Goal: Information Seeking & Learning: Learn about a topic

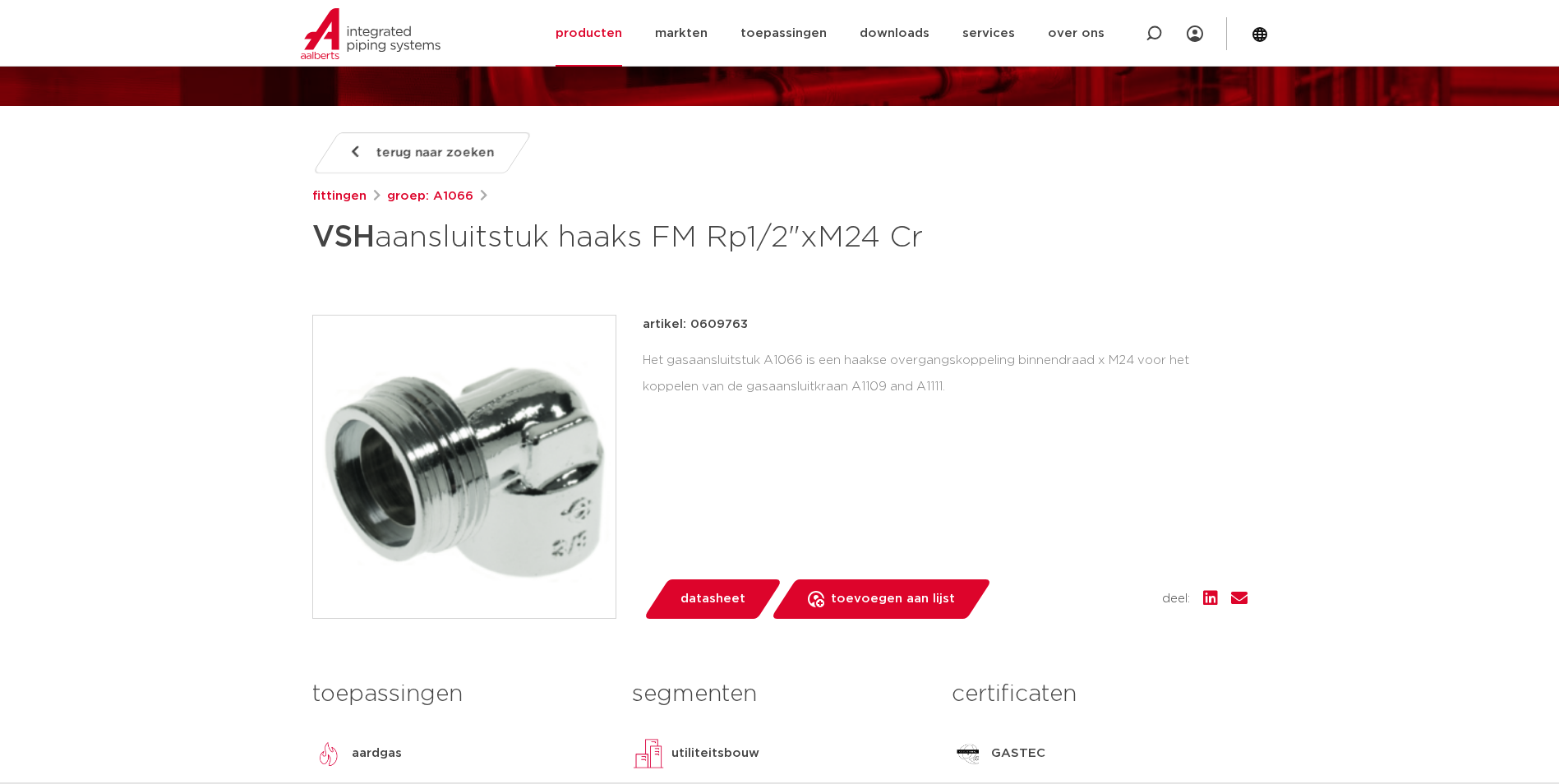
scroll to position [164, 0]
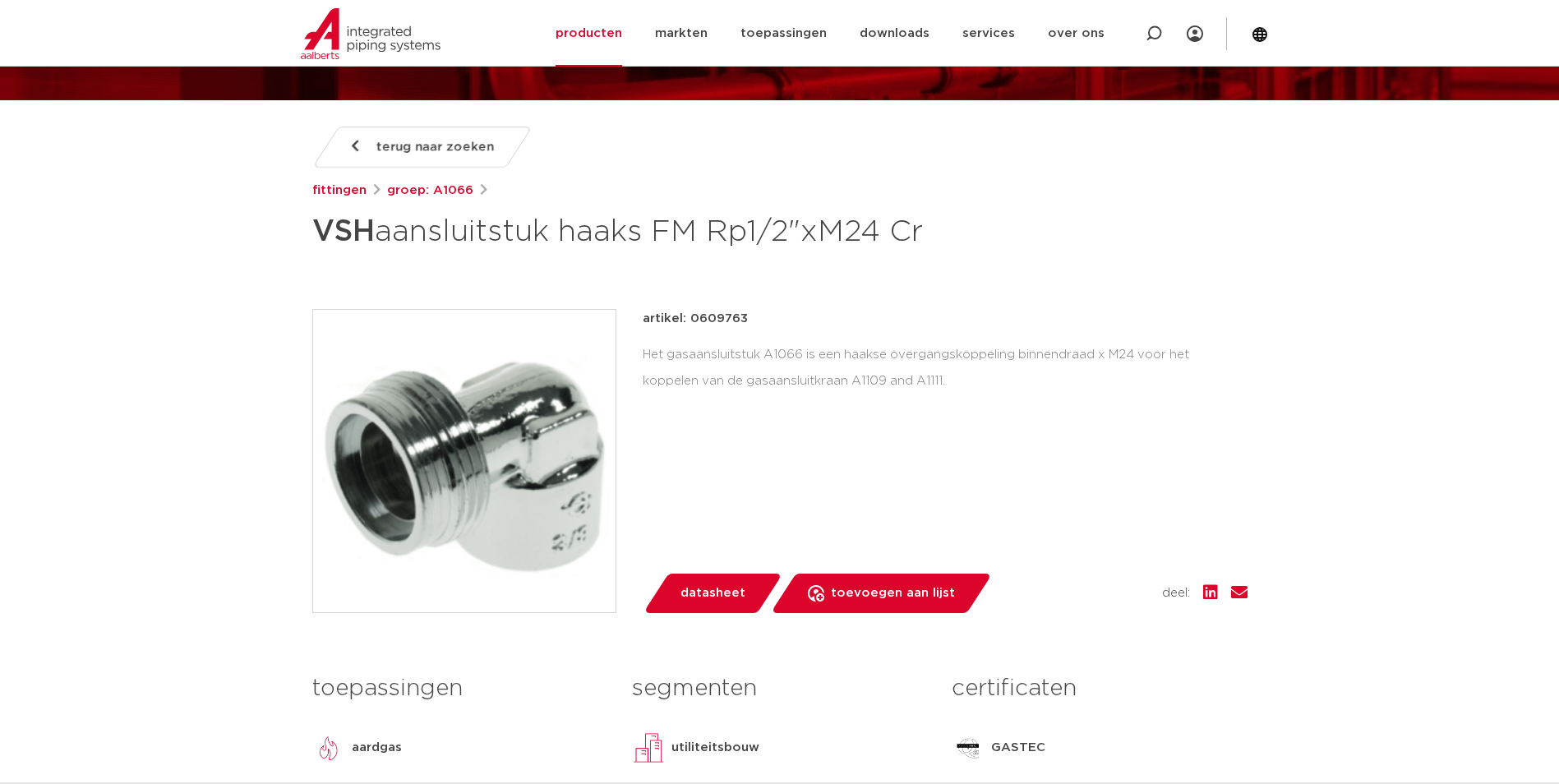
click at [506, 431] on img at bounding box center [464, 461] width 303 height 302
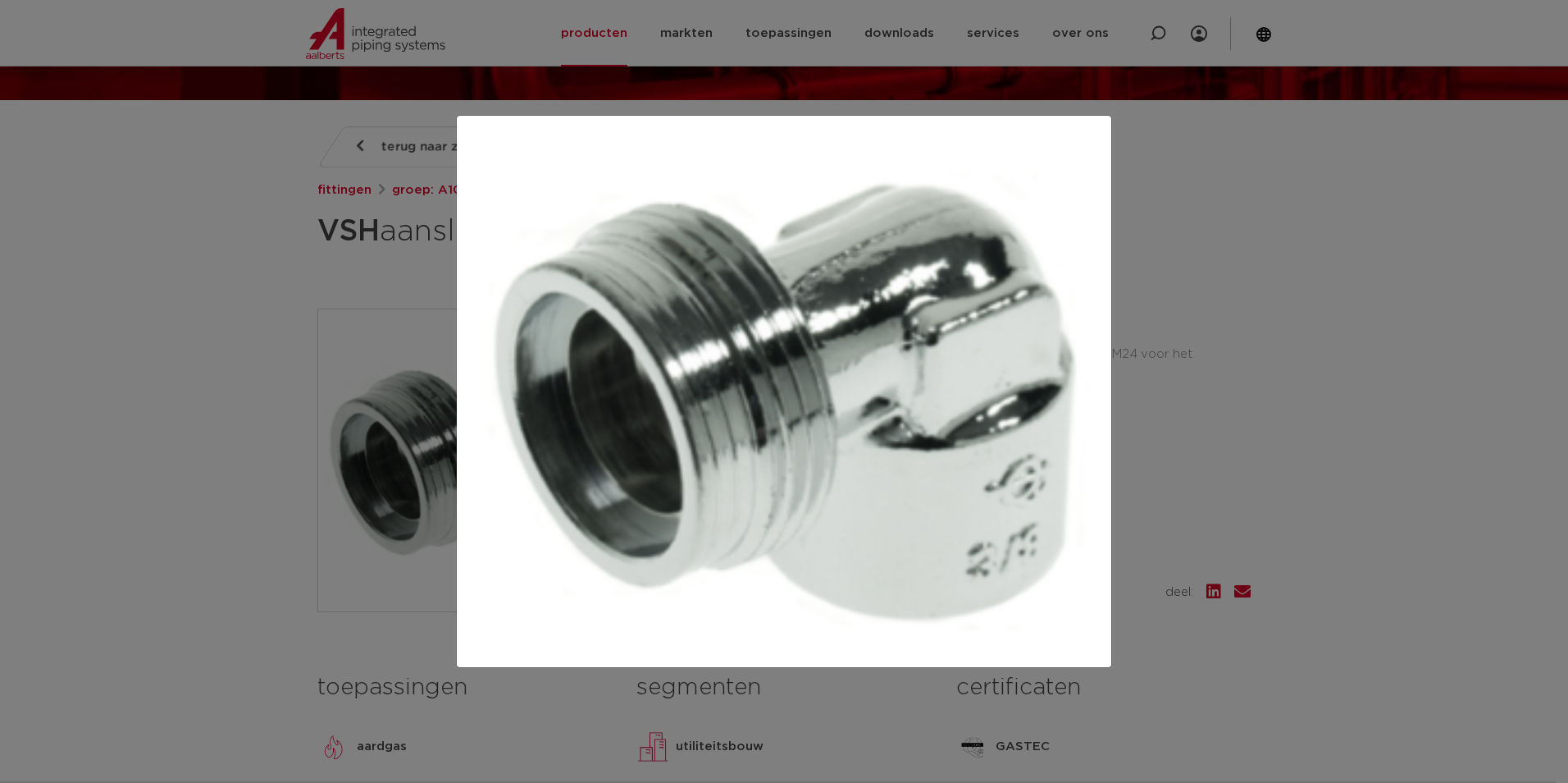
click at [225, 307] on div at bounding box center [784, 391] width 1568 height 783
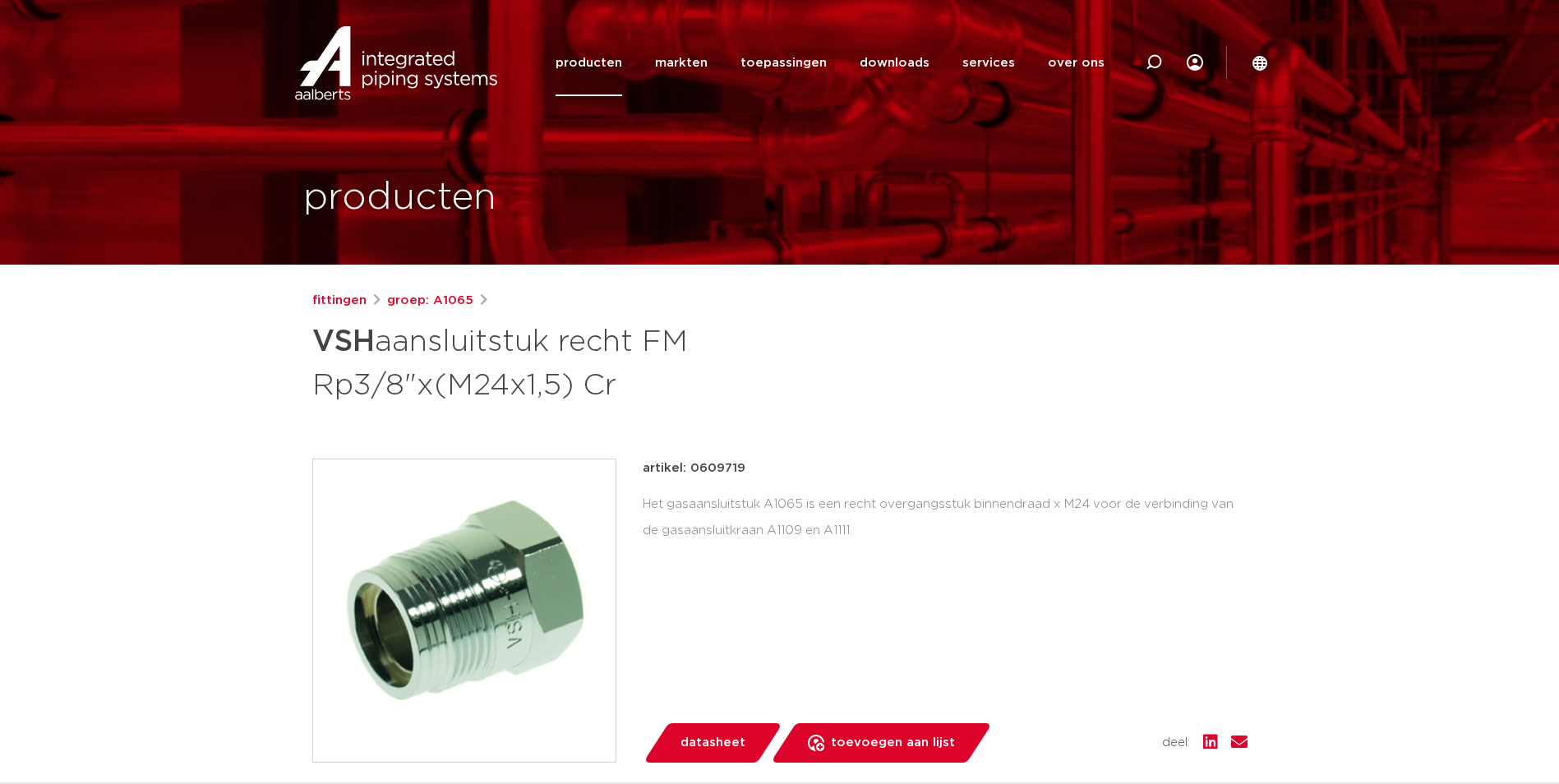
click at [556, 516] on img at bounding box center [464, 610] width 303 height 302
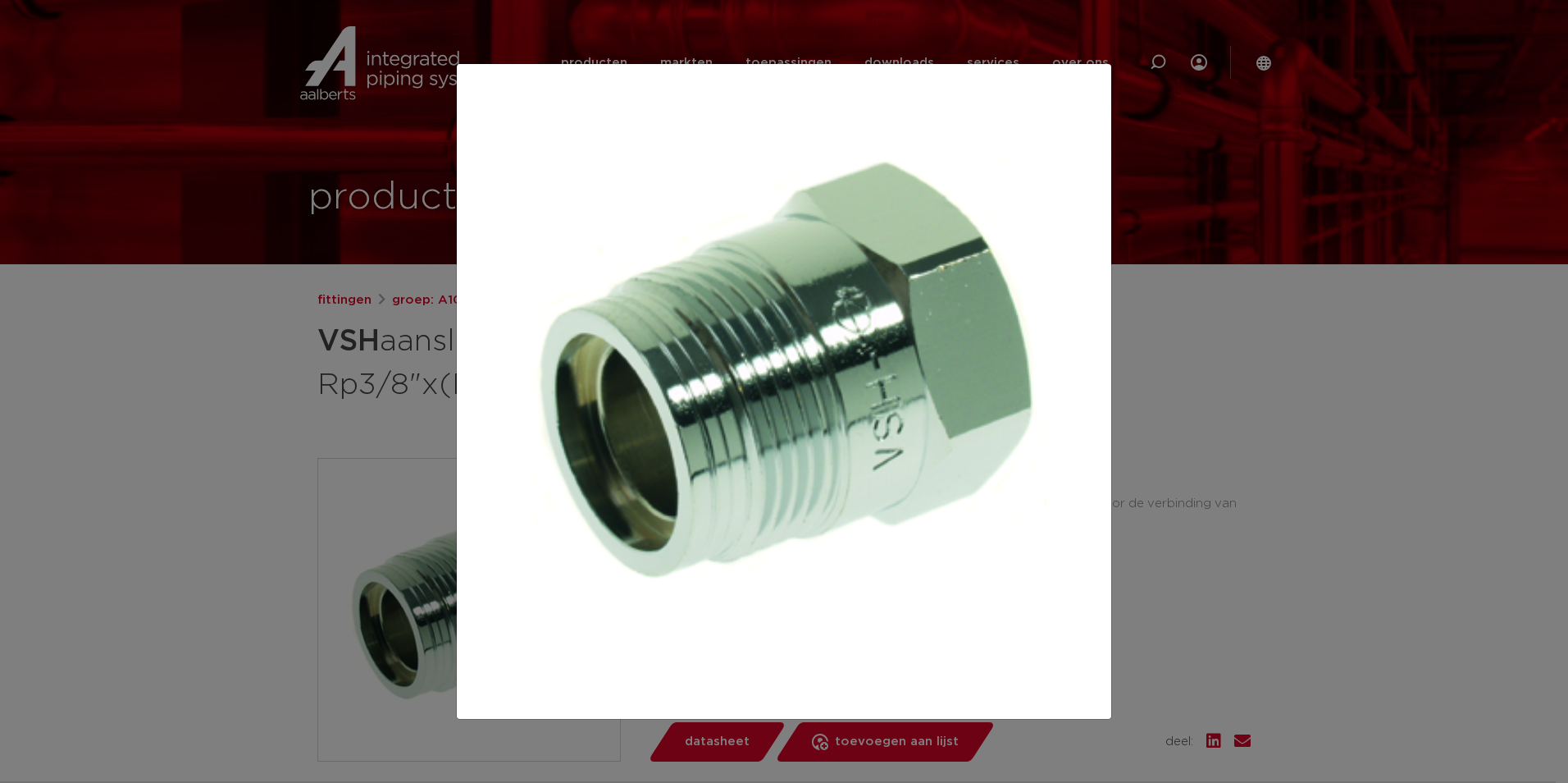
click at [244, 416] on div at bounding box center [784, 391] width 1568 height 783
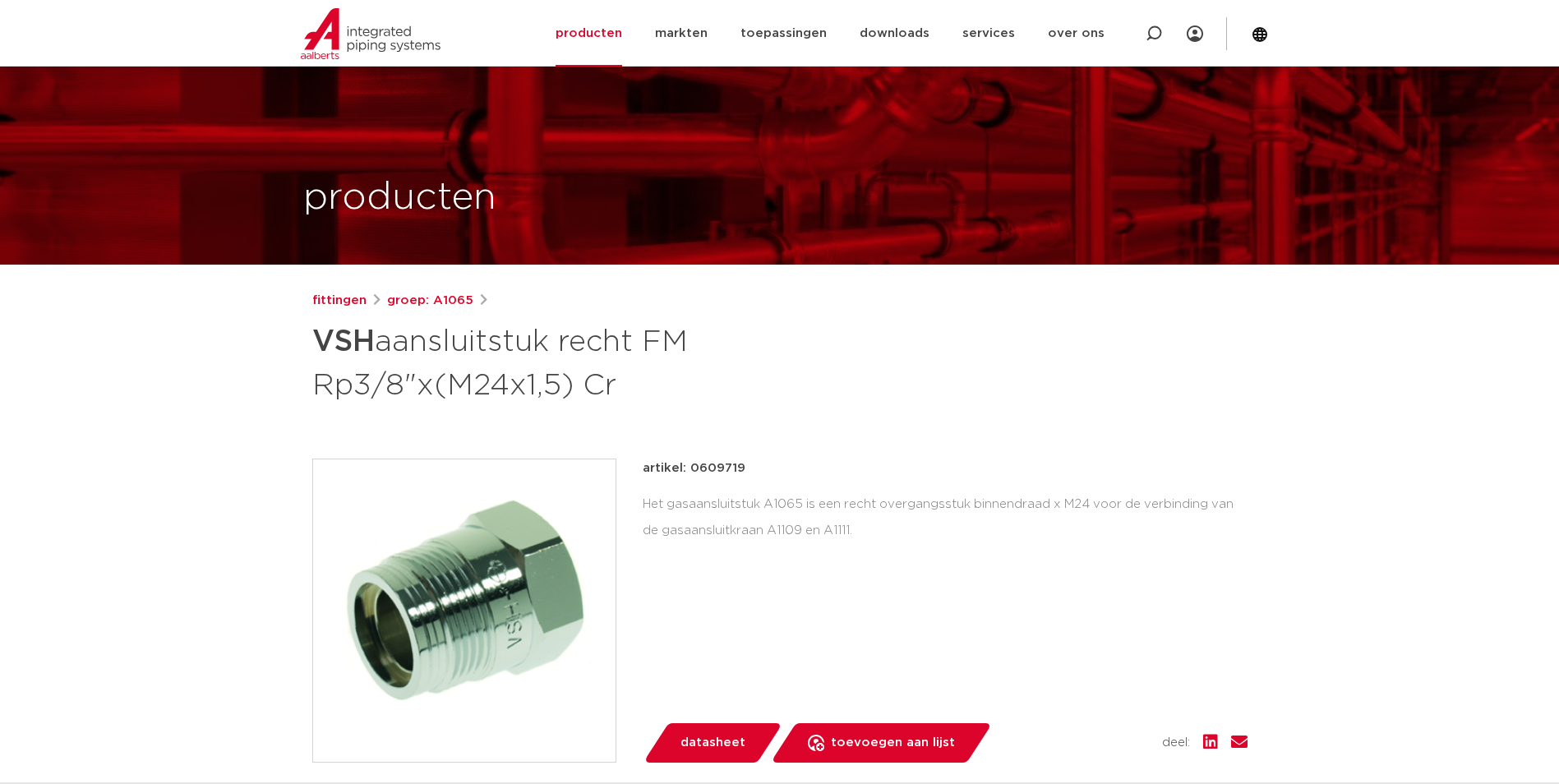
scroll to position [83, 0]
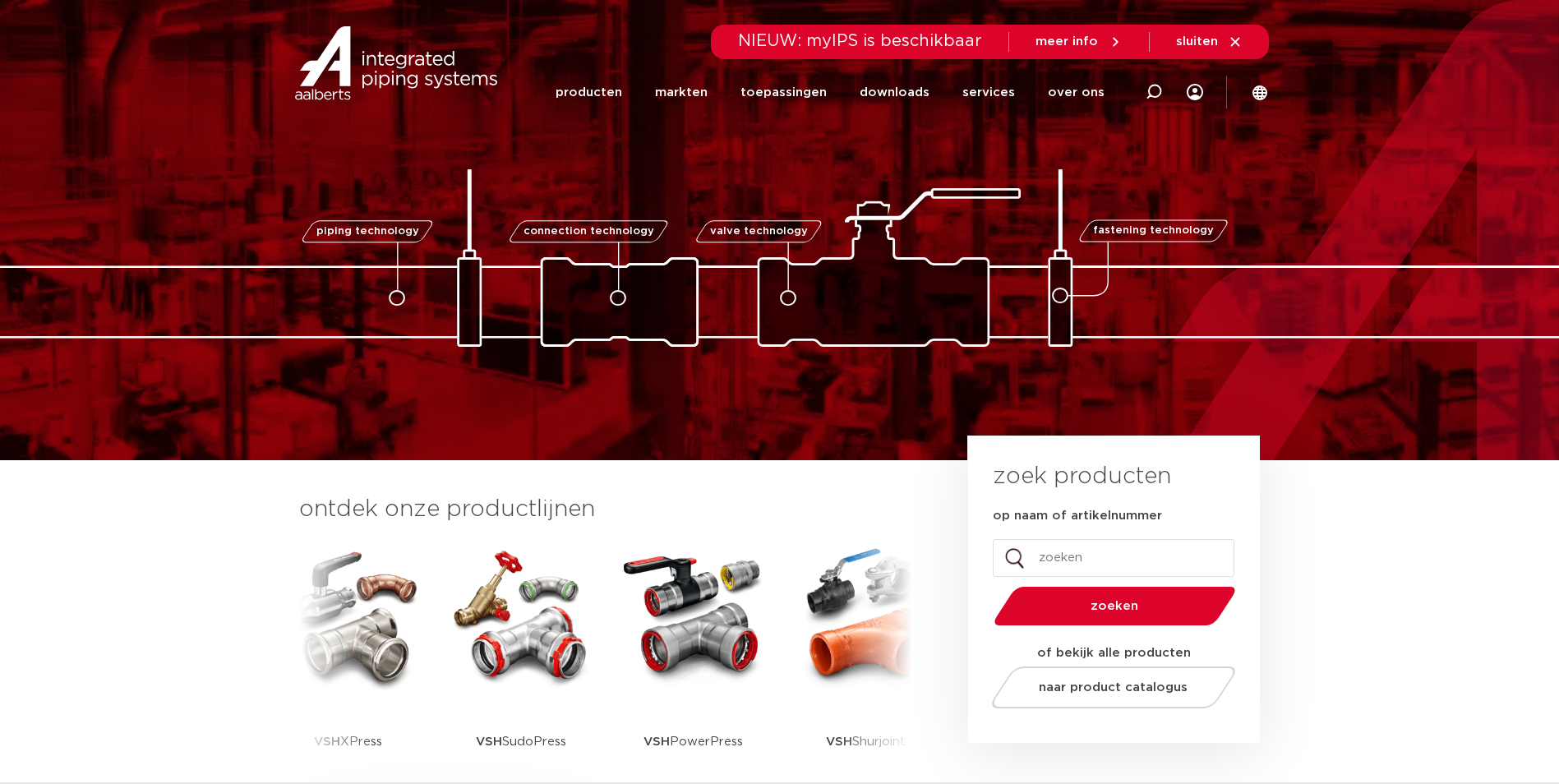
drag, startPoint x: 1153, startPoint y: 90, endPoint x: 1023, endPoint y: 52, distance: 135.4
click at [1152, 90] on icon at bounding box center [1153, 92] width 17 height 17
type input "0609741"
click button "Zoeken" at bounding box center [0, 0] width 0 height 0
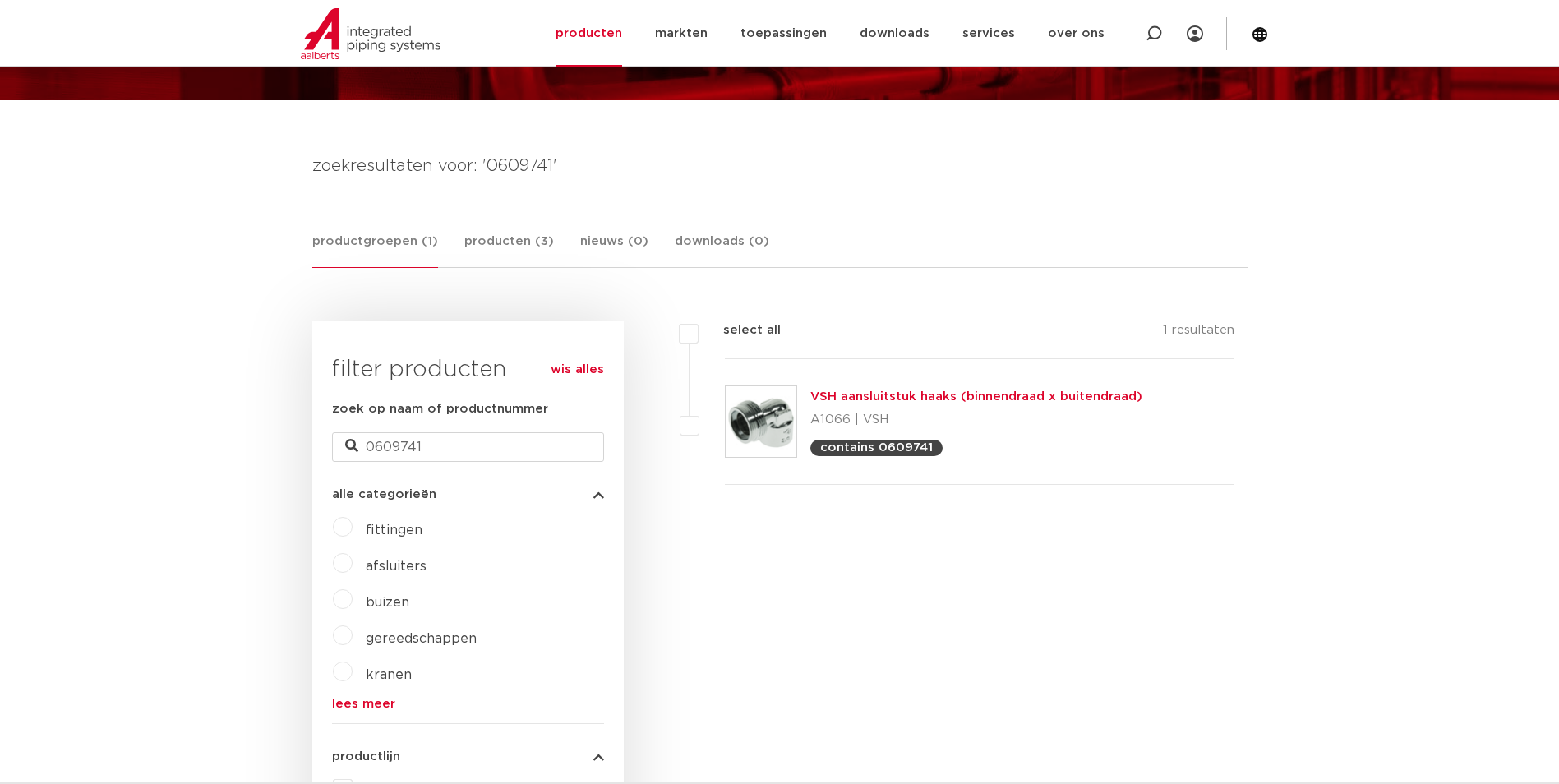
click at [925, 398] on link "VSH aansluitstuk haaks (binnendraad x buitendraad)" at bounding box center [976, 396] width 332 height 12
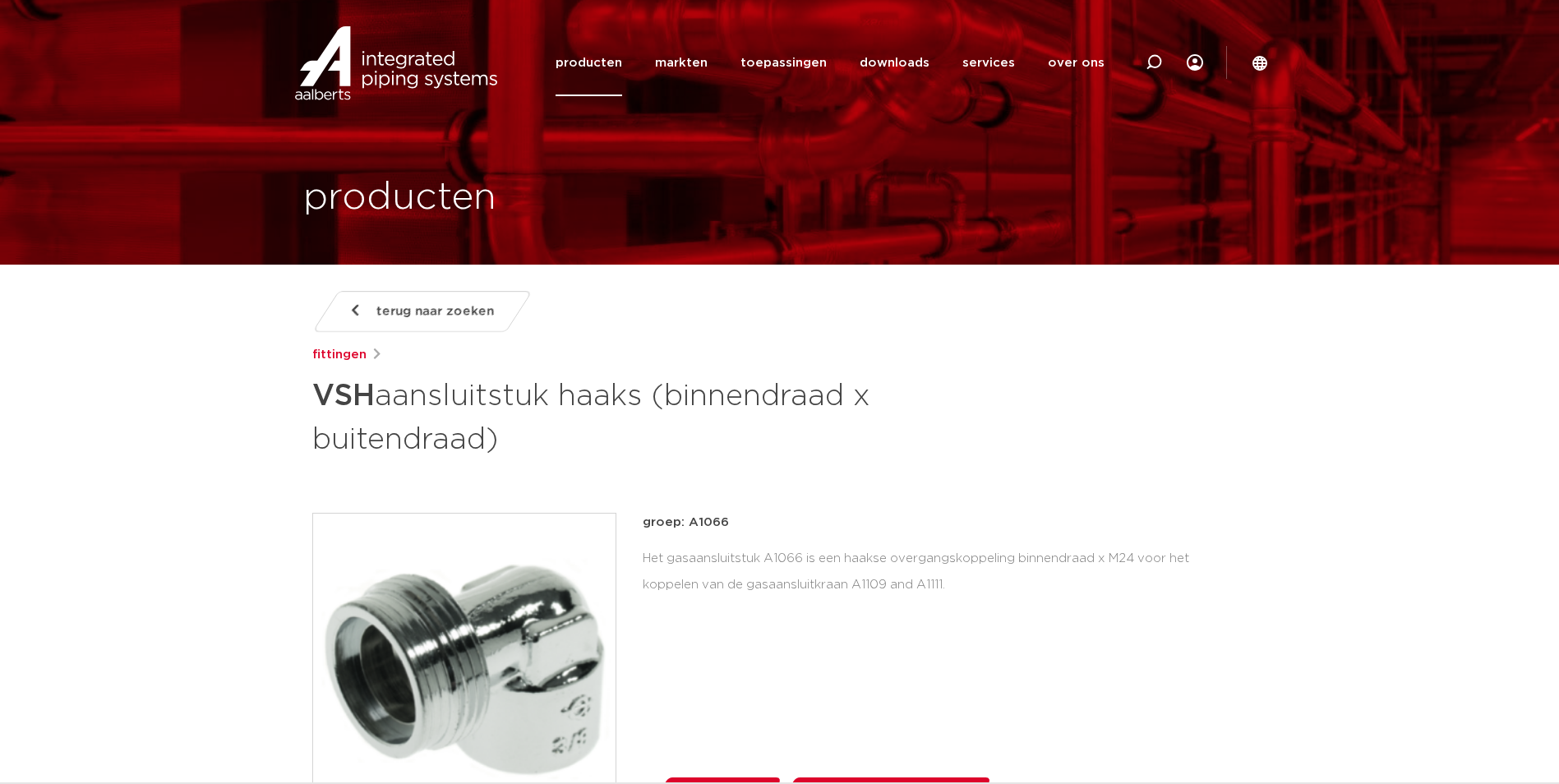
click at [659, 396] on h1 "VSH aansluitstuk haaks (binnendraad x buitendraad)" at bounding box center [620, 416] width 617 height 89
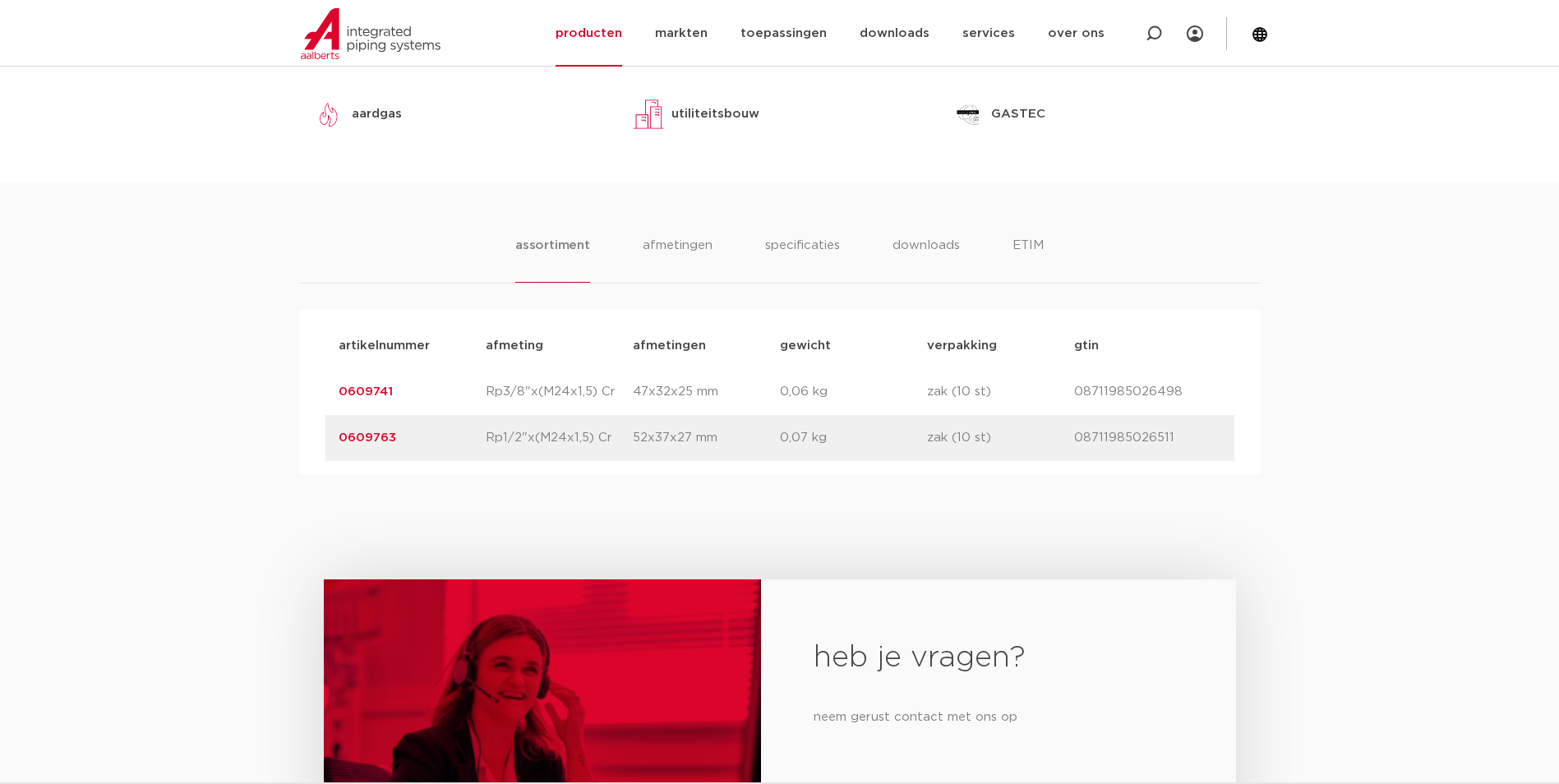
click at [382, 392] on link "0609741" at bounding box center [366, 391] width 54 height 12
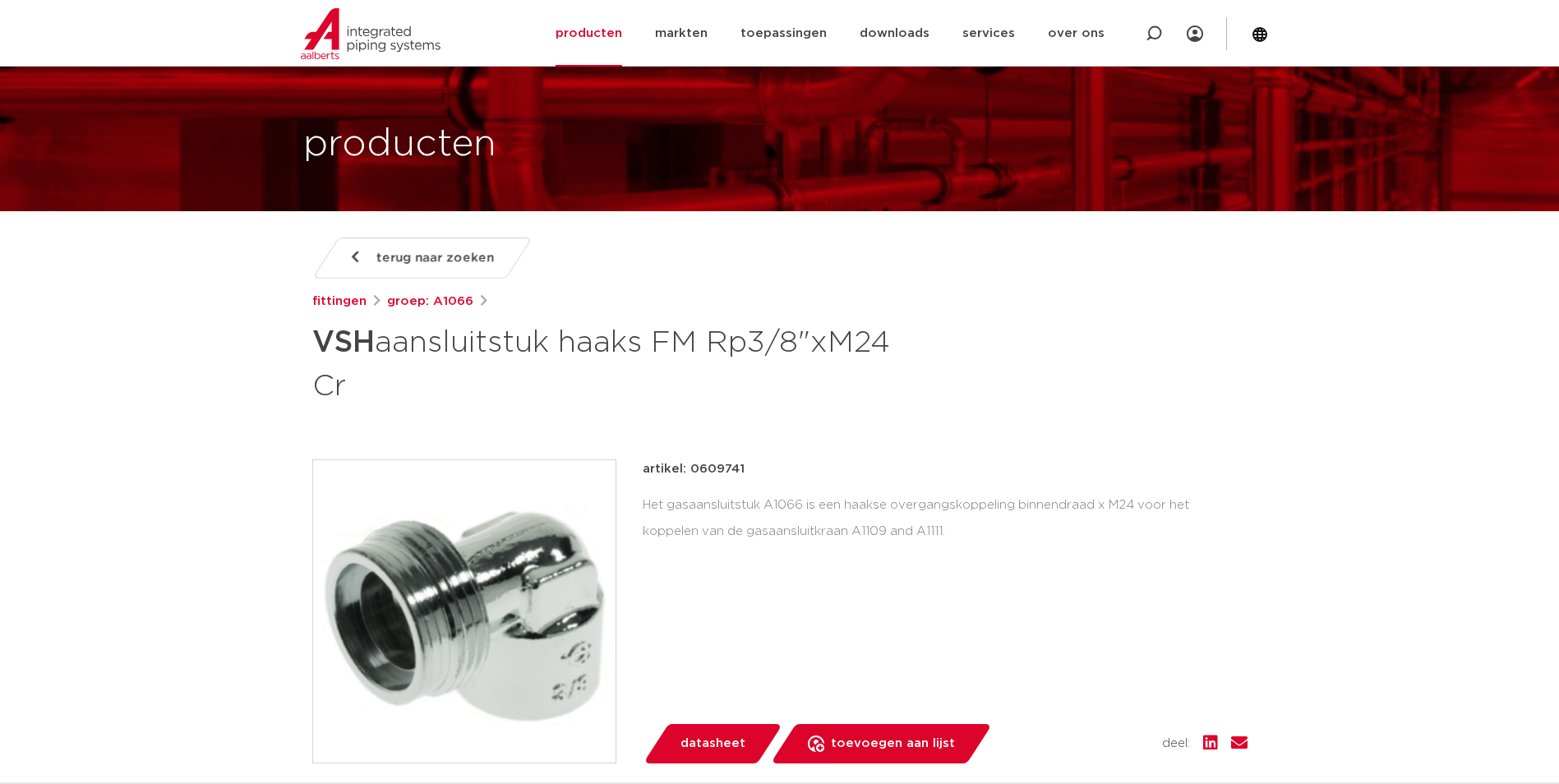
scroll to position [83, 0]
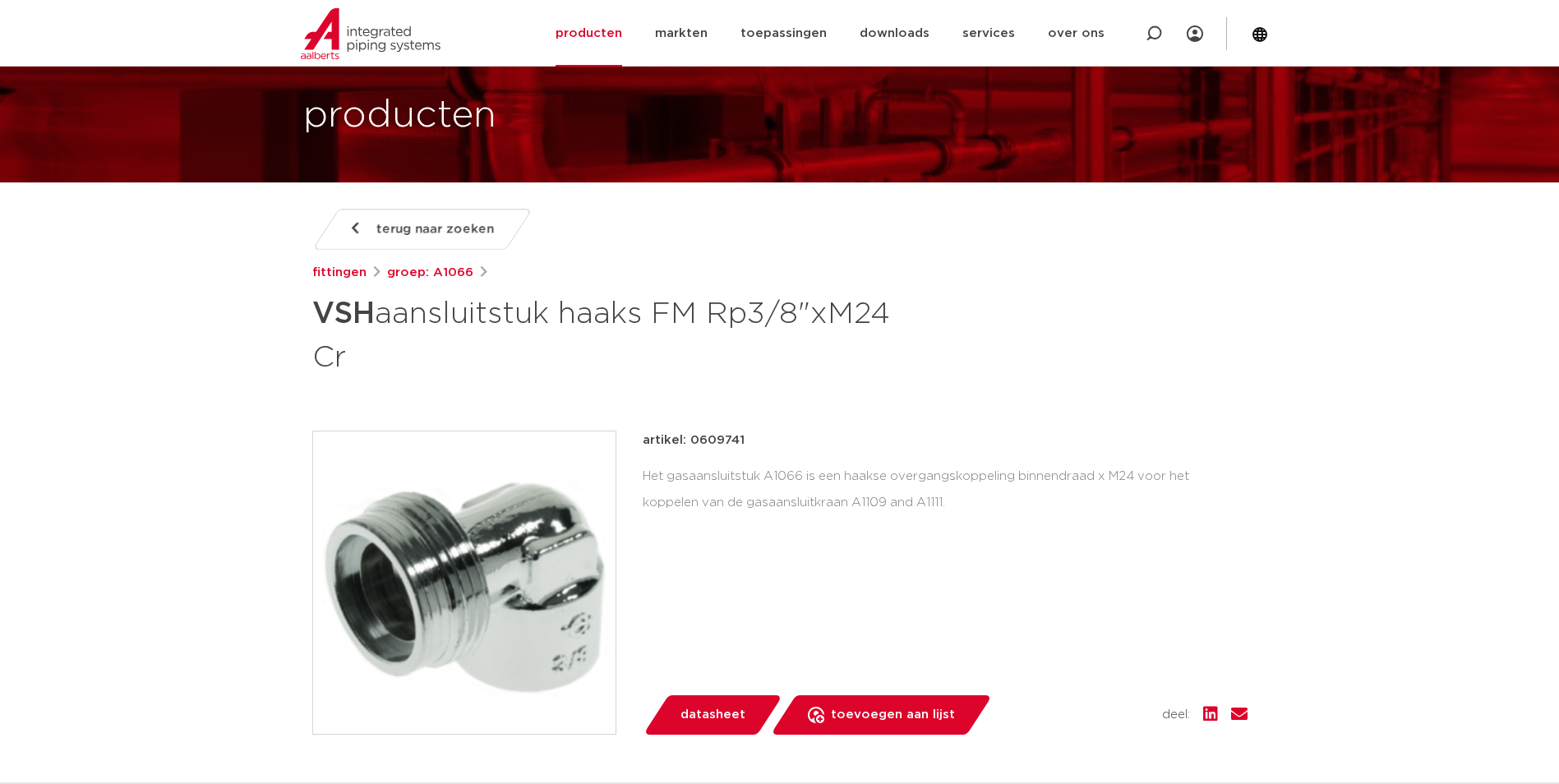
click at [527, 515] on img at bounding box center [464, 583] width 303 height 302
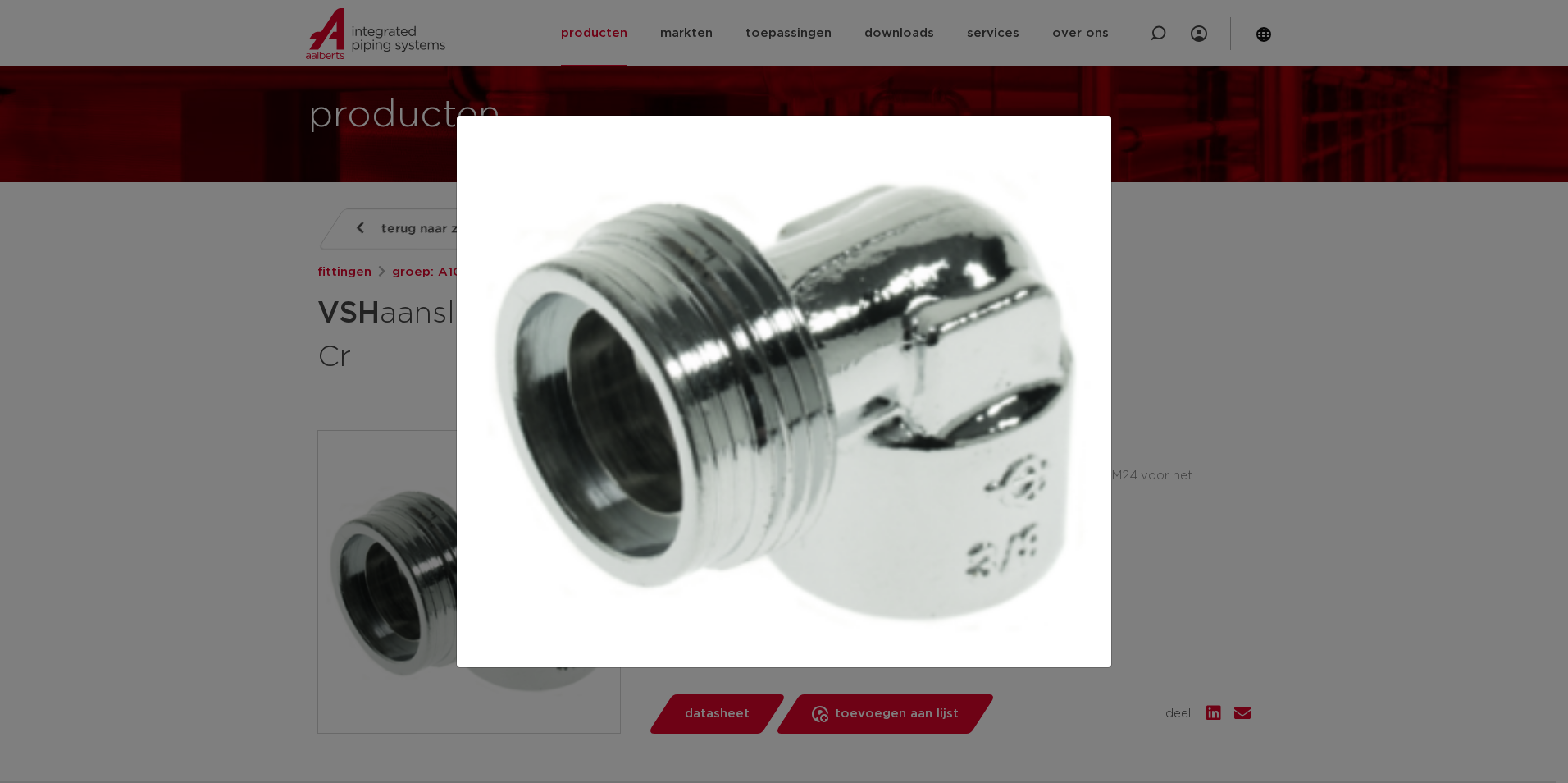
click at [1247, 598] on div at bounding box center [784, 391] width 1568 height 783
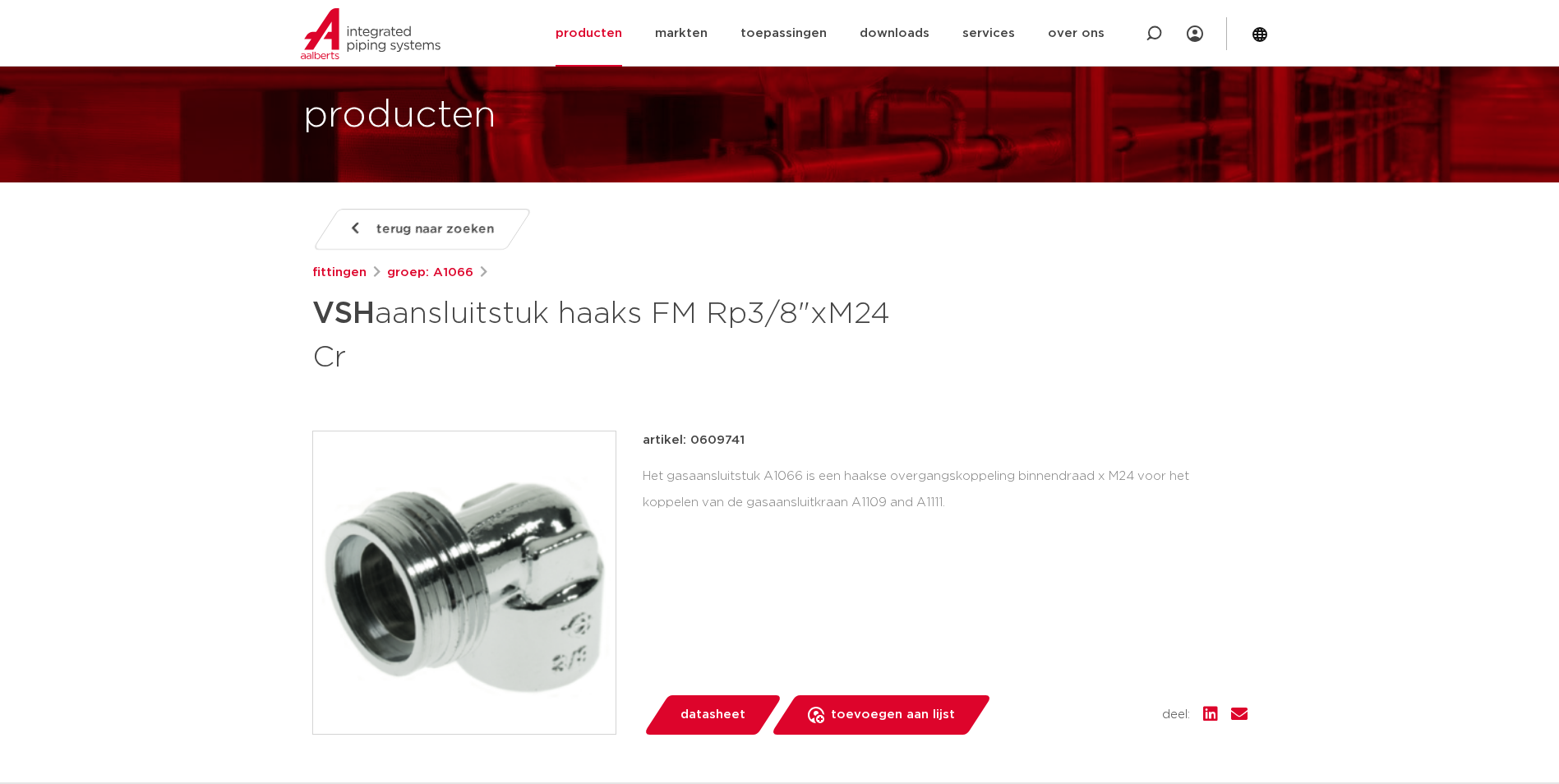
click at [549, 518] on img at bounding box center [464, 583] width 303 height 302
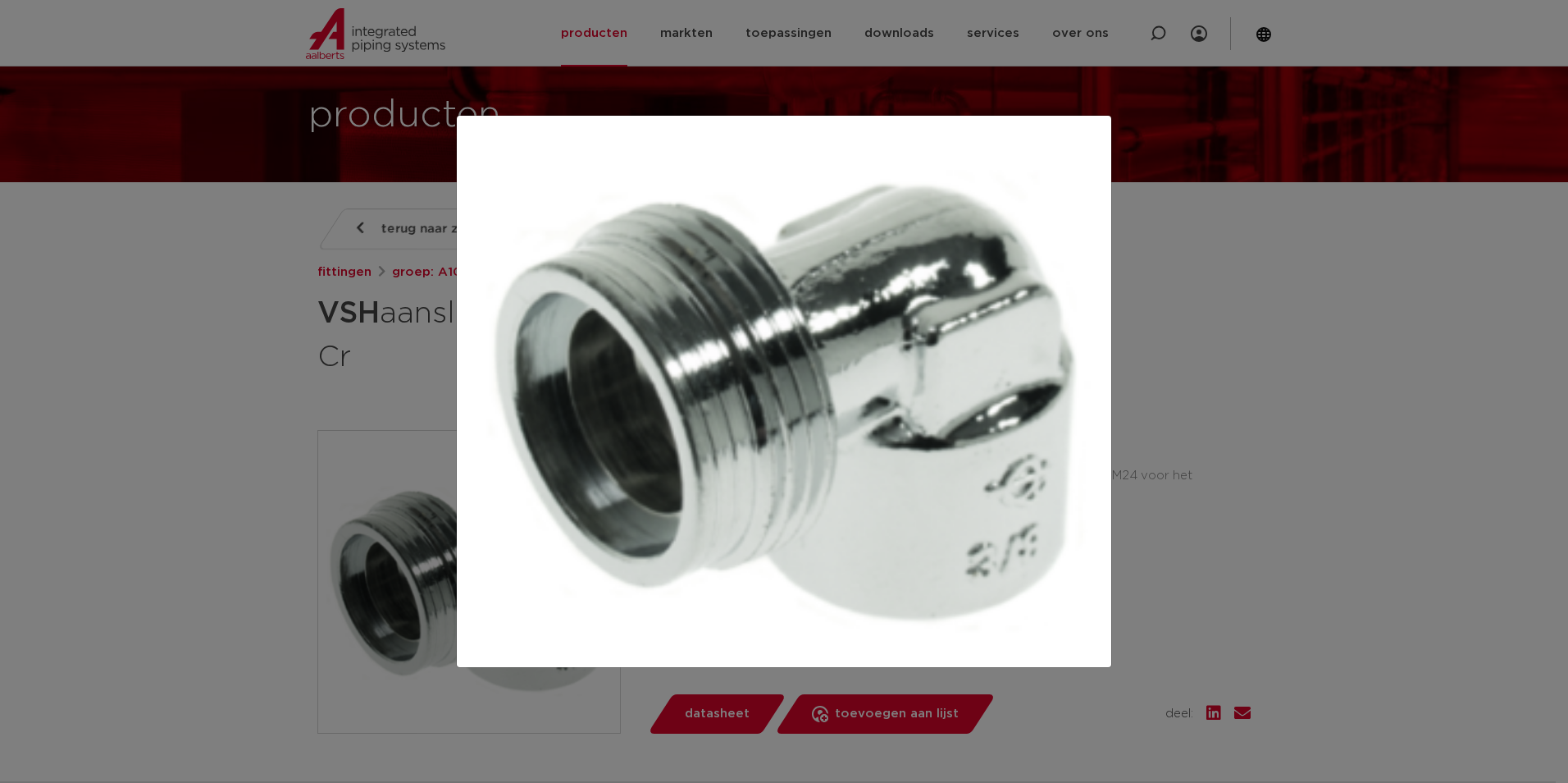
click at [330, 309] on div at bounding box center [784, 391] width 1568 height 783
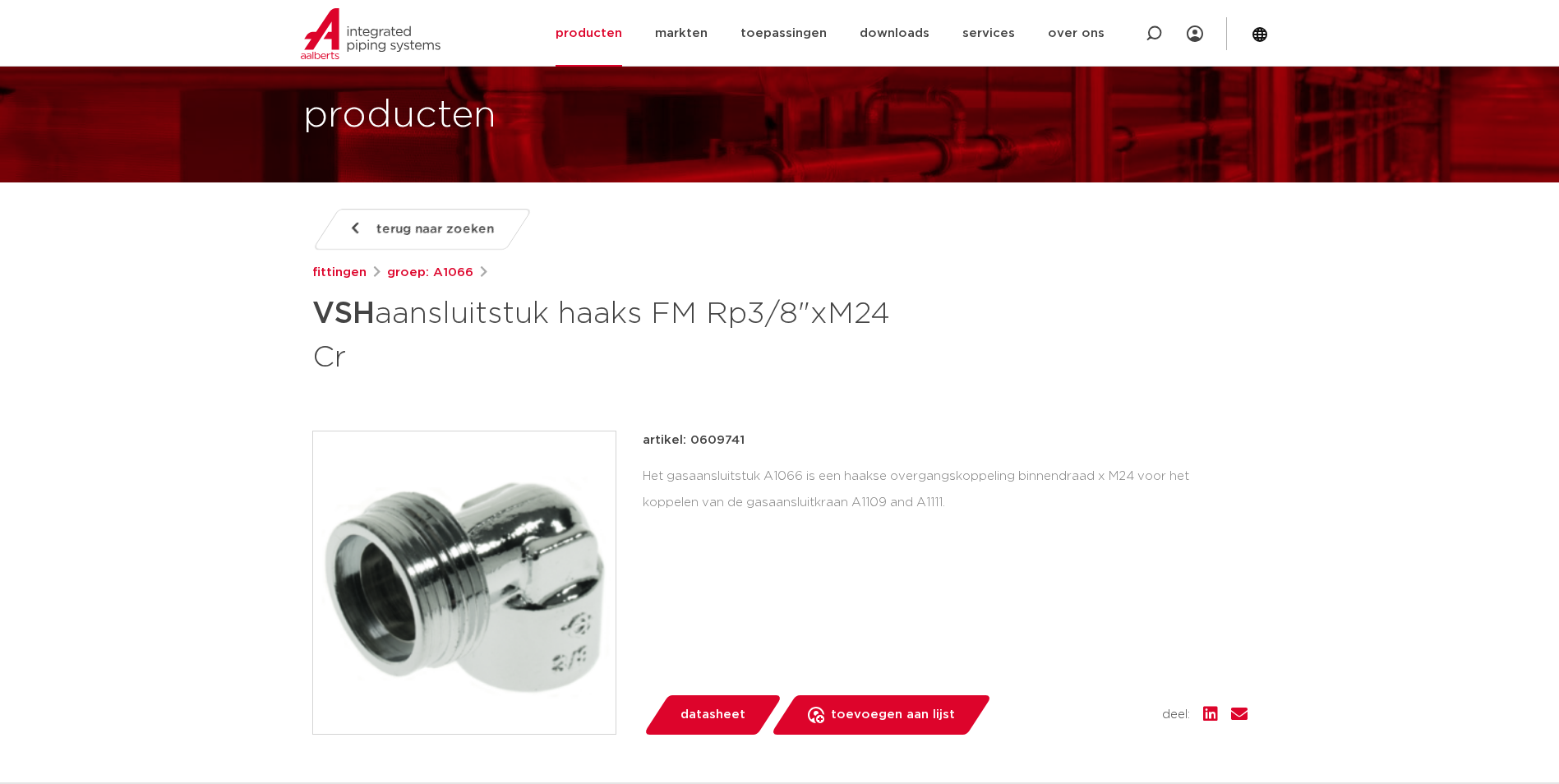
click at [715, 441] on p "artikel: 0609741" at bounding box center [693, 440] width 102 height 19
copy p "0609741"
click at [1153, 42] on div at bounding box center [1153, 33] width 17 height 67
paste input "0862169"
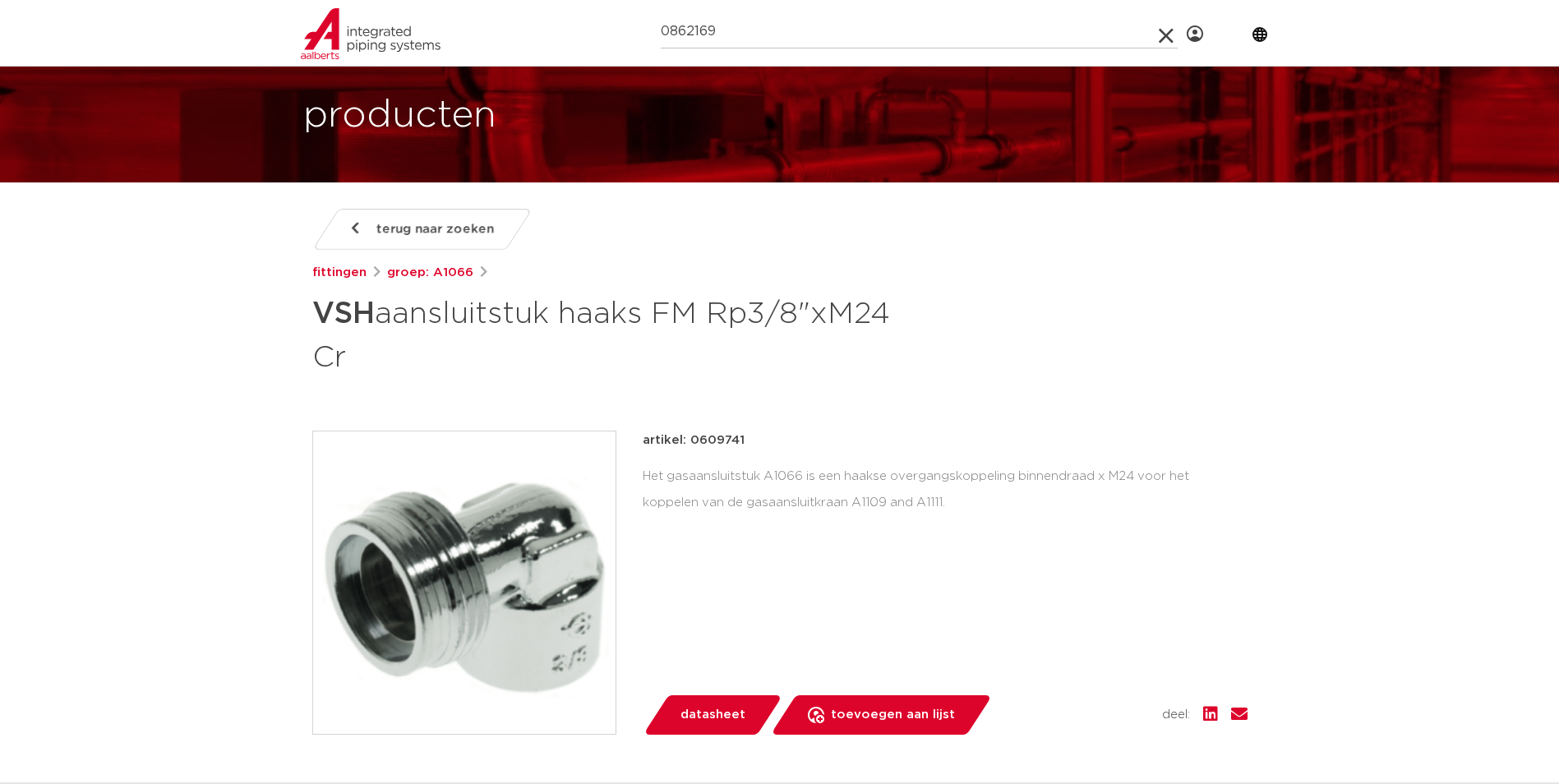
type input "0862169"
click button "Zoeken" at bounding box center [0, 0] width 0 height 0
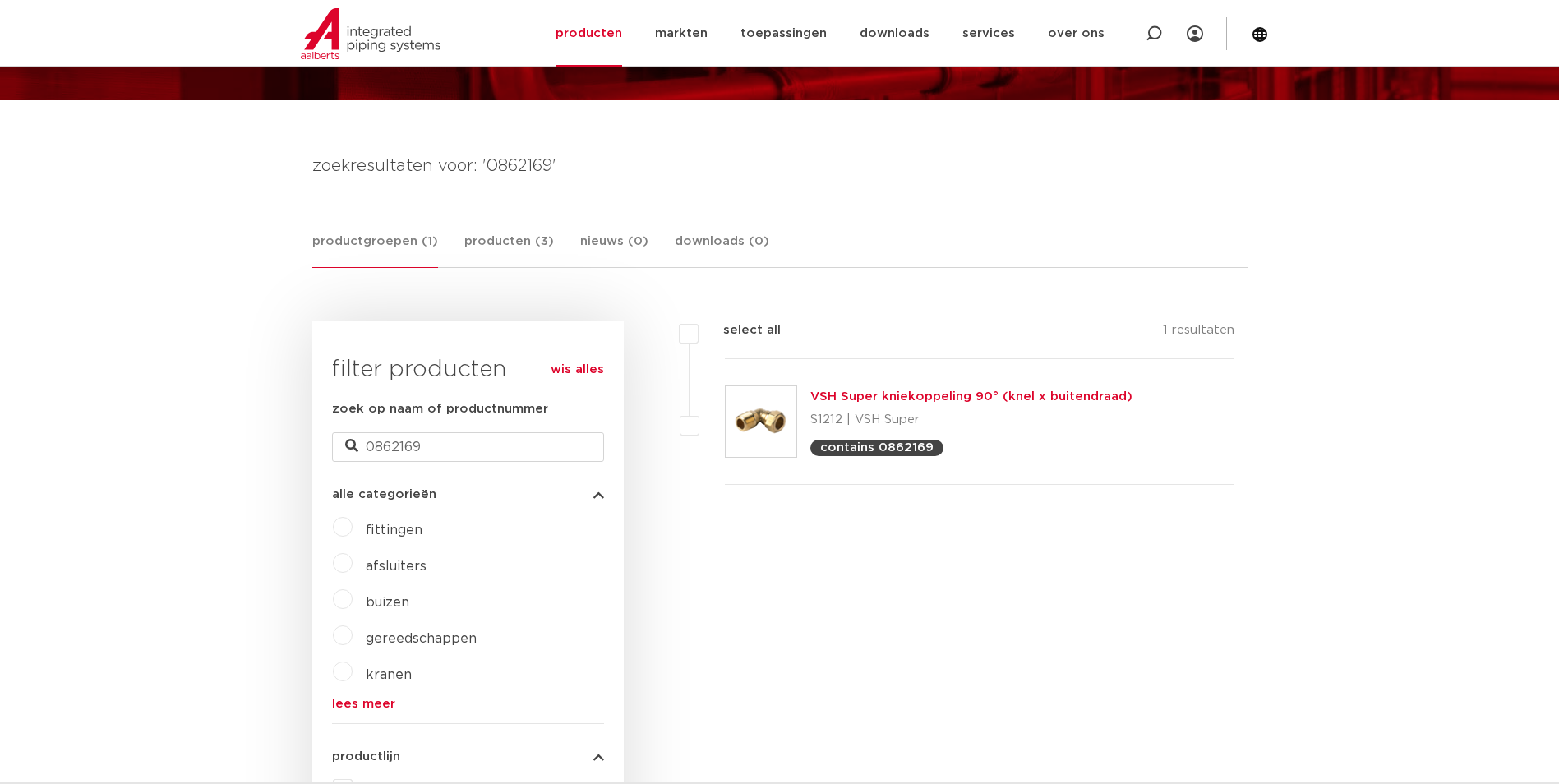
click at [853, 401] on link "VSH Super kniekoppeling 90° (knel x buitendraad)" at bounding box center [971, 396] width 322 height 12
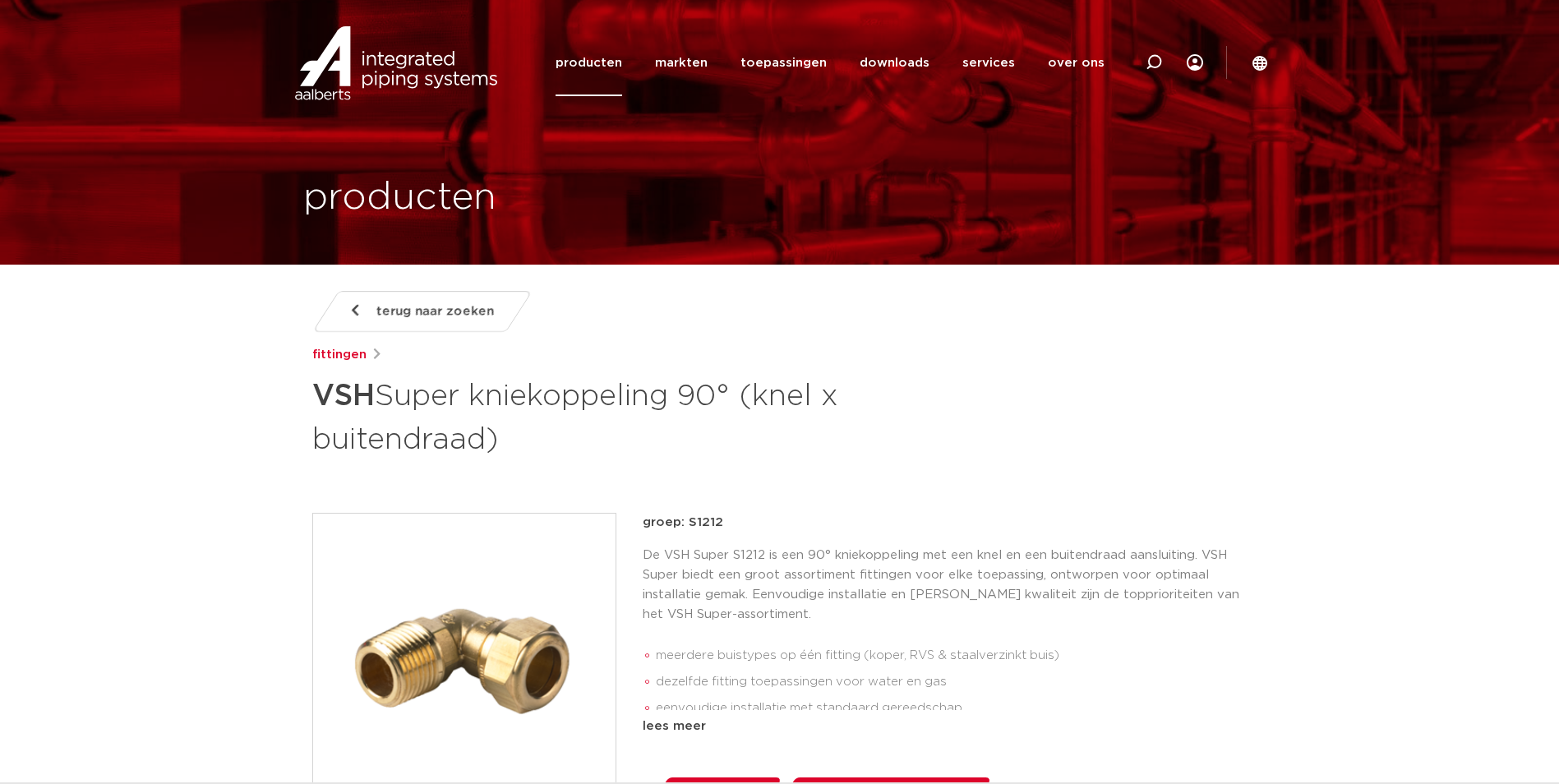
scroll to position [1179, 0]
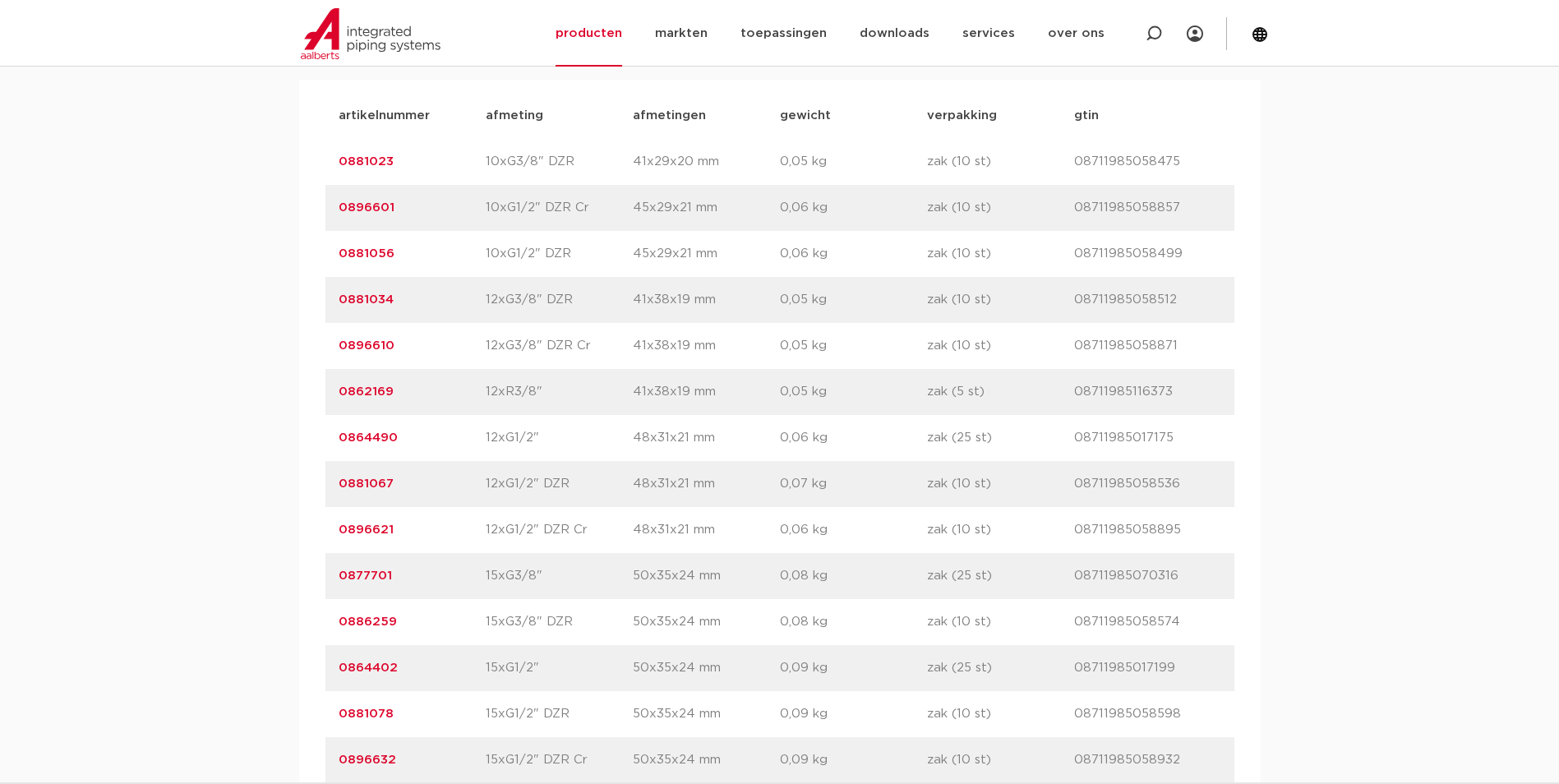
click at [376, 391] on link "0862169" at bounding box center [366, 391] width 55 height 12
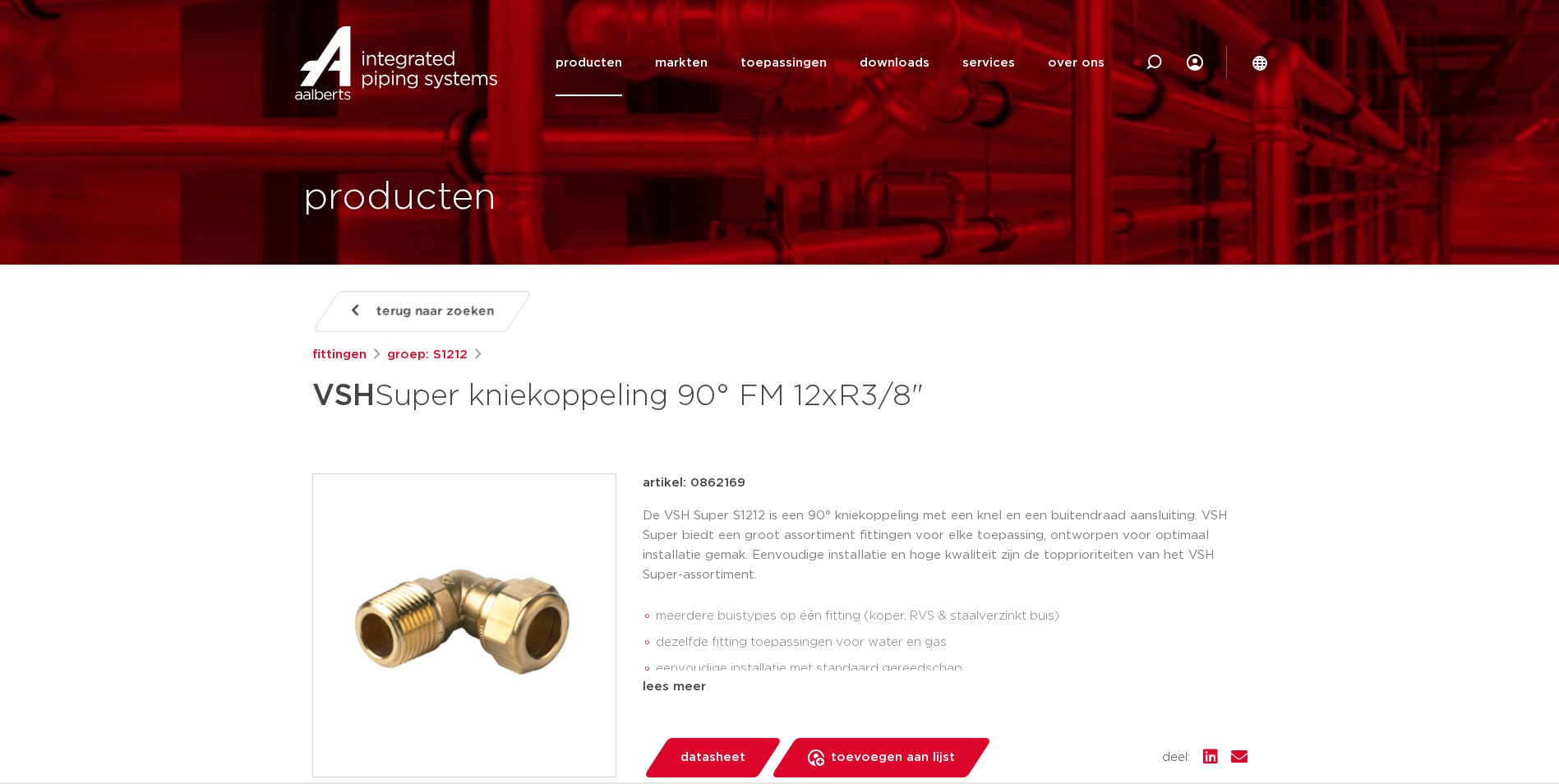
scroll to position [83, 0]
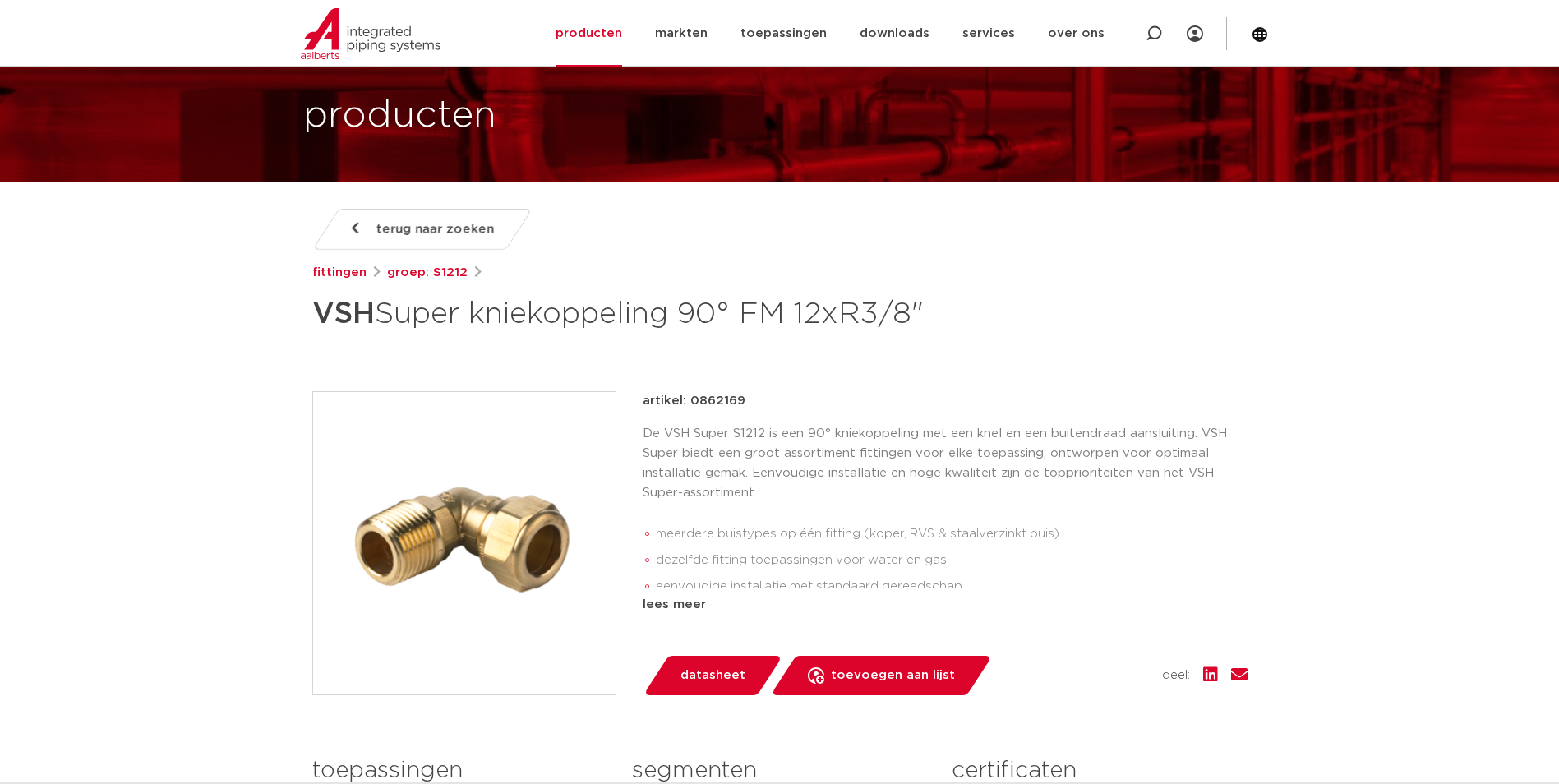
click at [523, 529] on img at bounding box center [464, 543] width 303 height 302
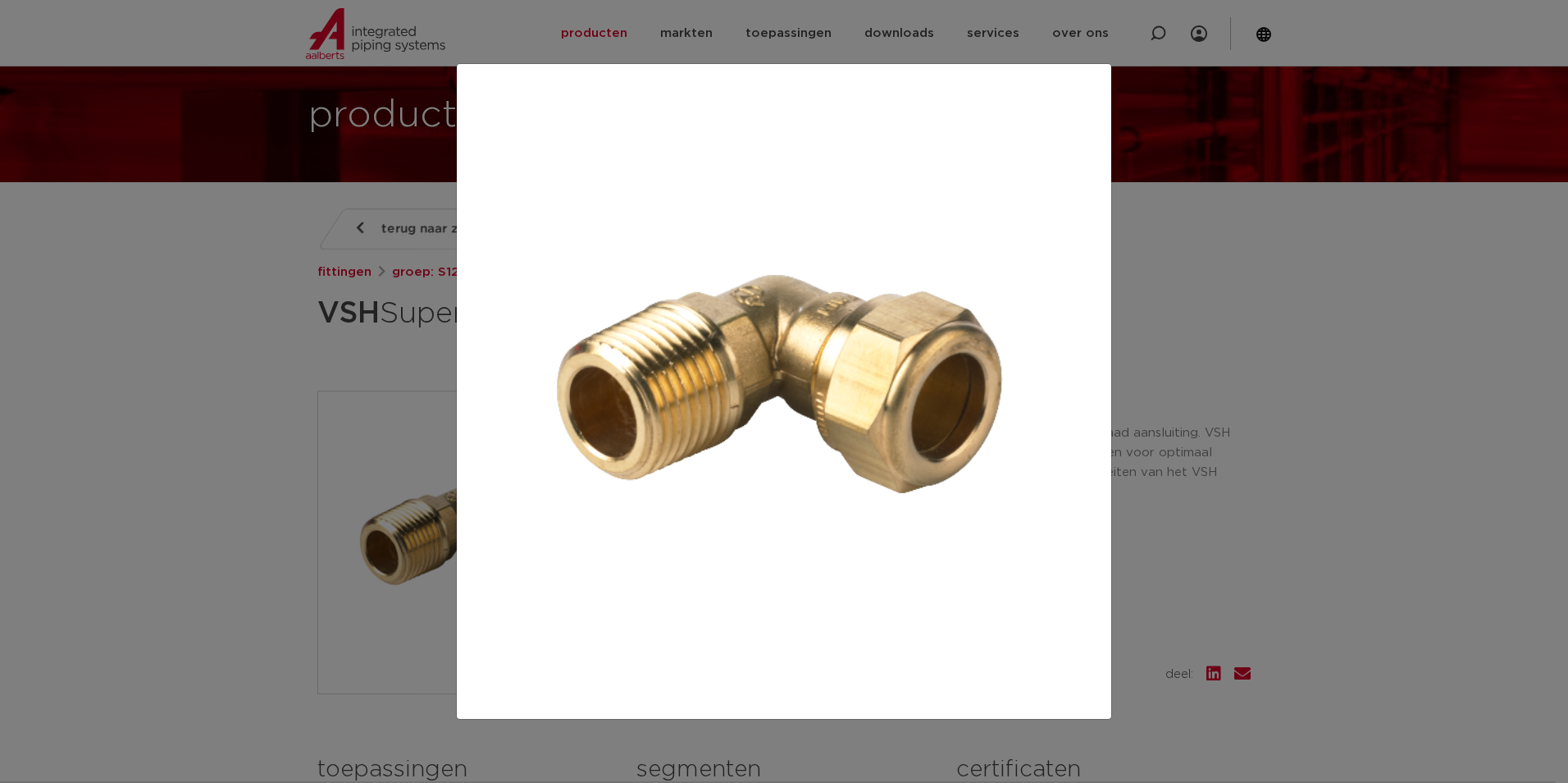
click at [307, 383] on div at bounding box center [784, 391] width 1568 height 783
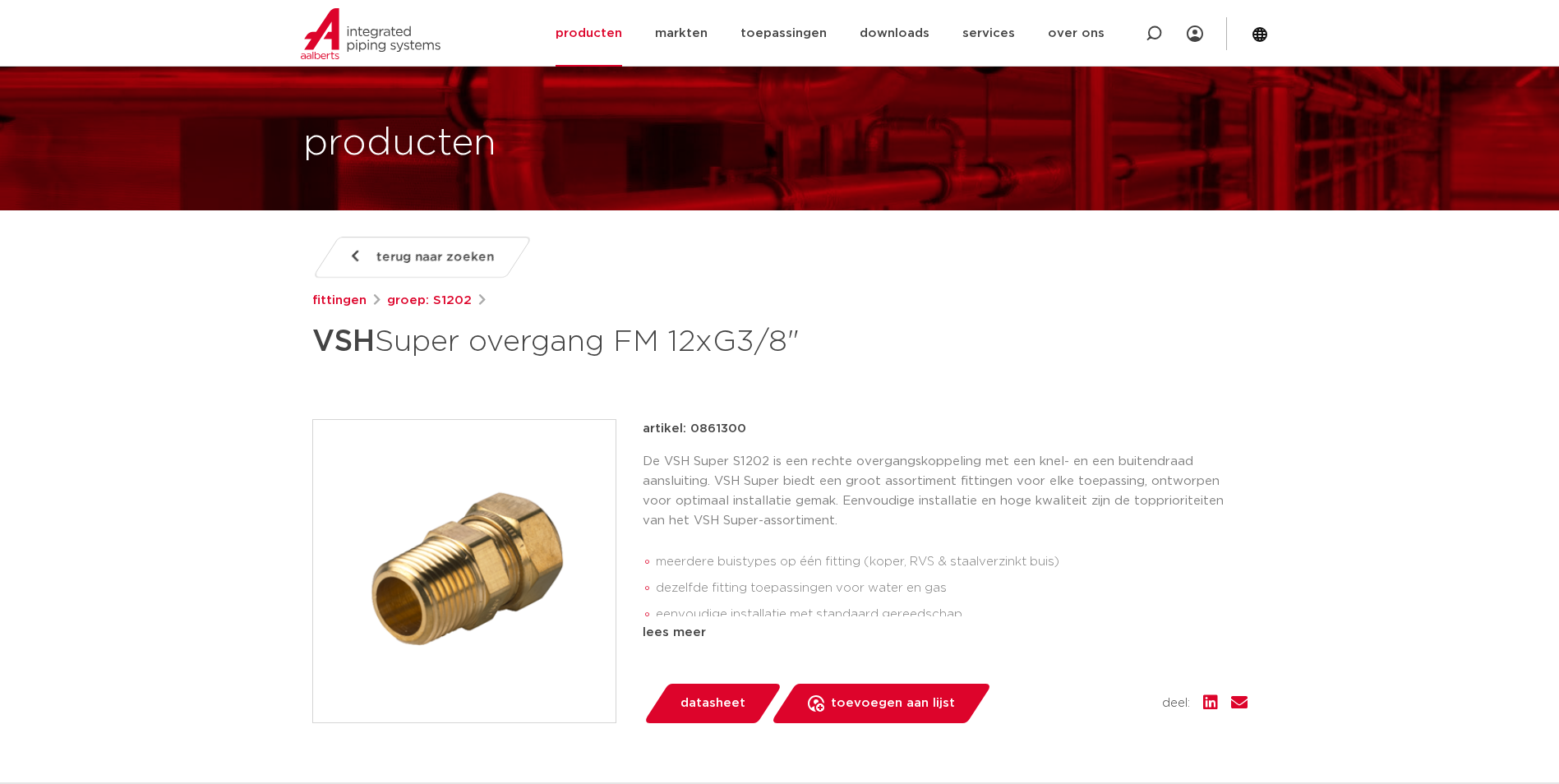
scroll to position [83, 0]
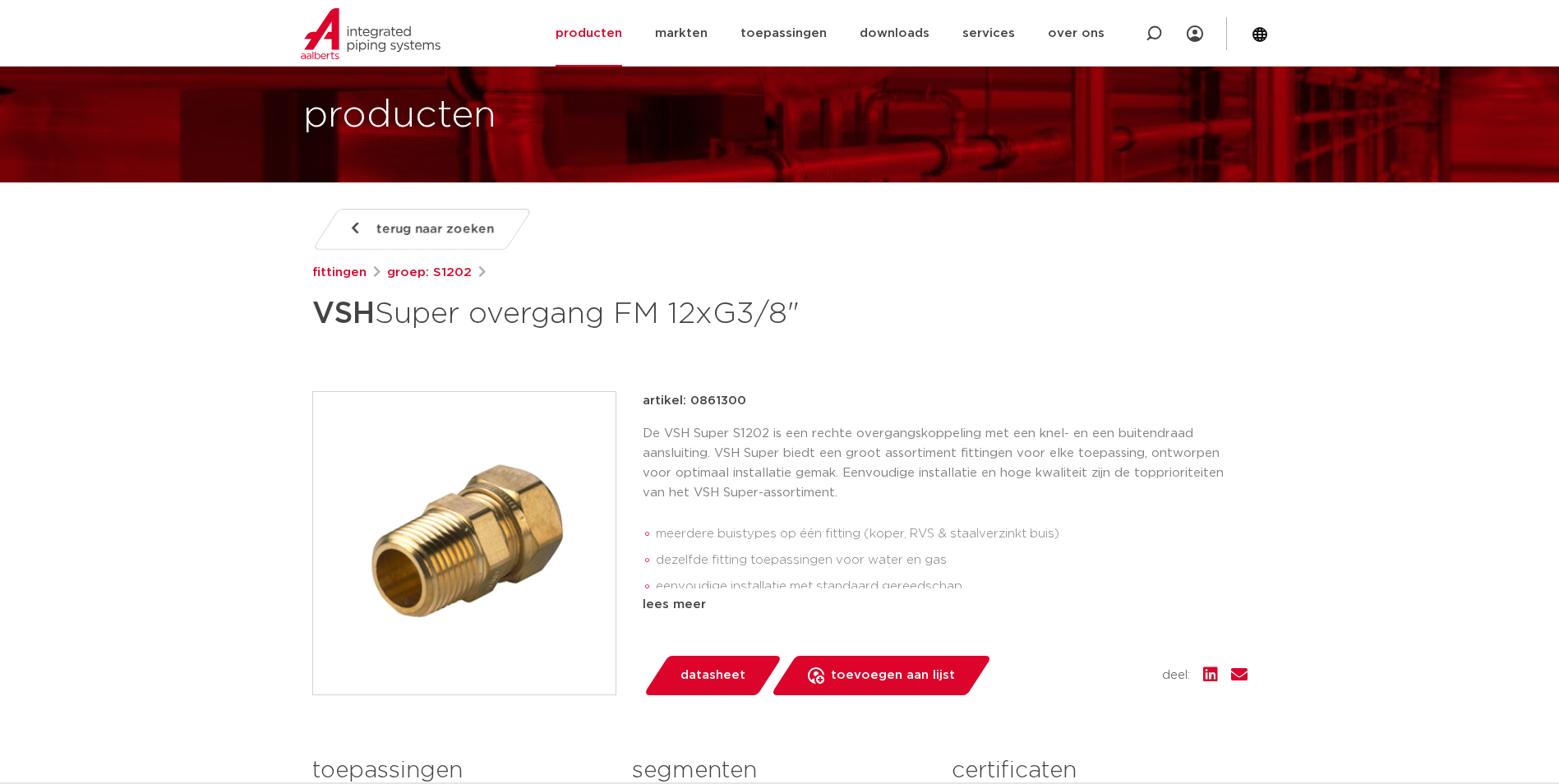
click at [535, 520] on img at bounding box center [464, 543] width 303 height 302
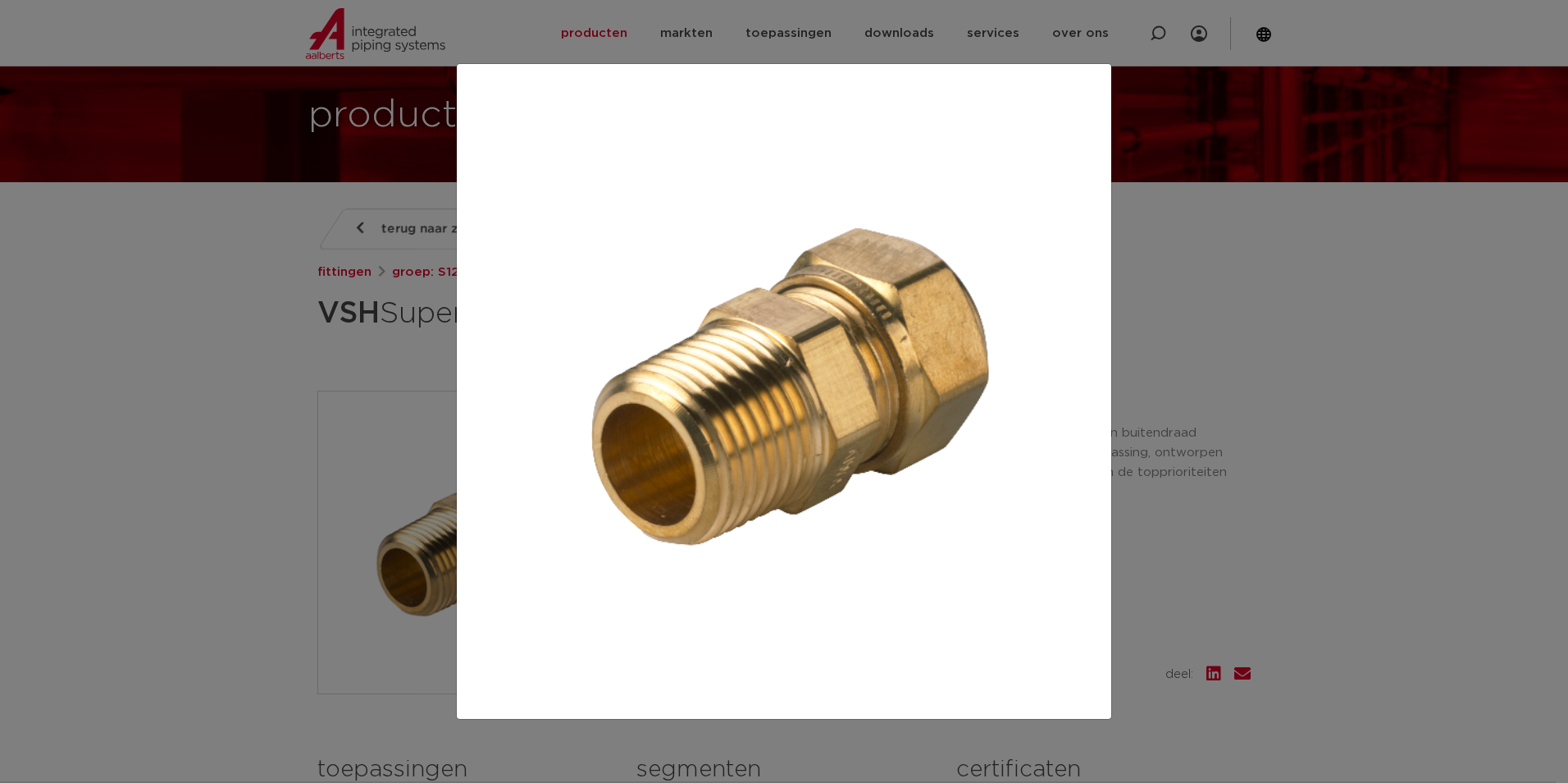
click at [337, 255] on div at bounding box center [784, 391] width 1568 height 783
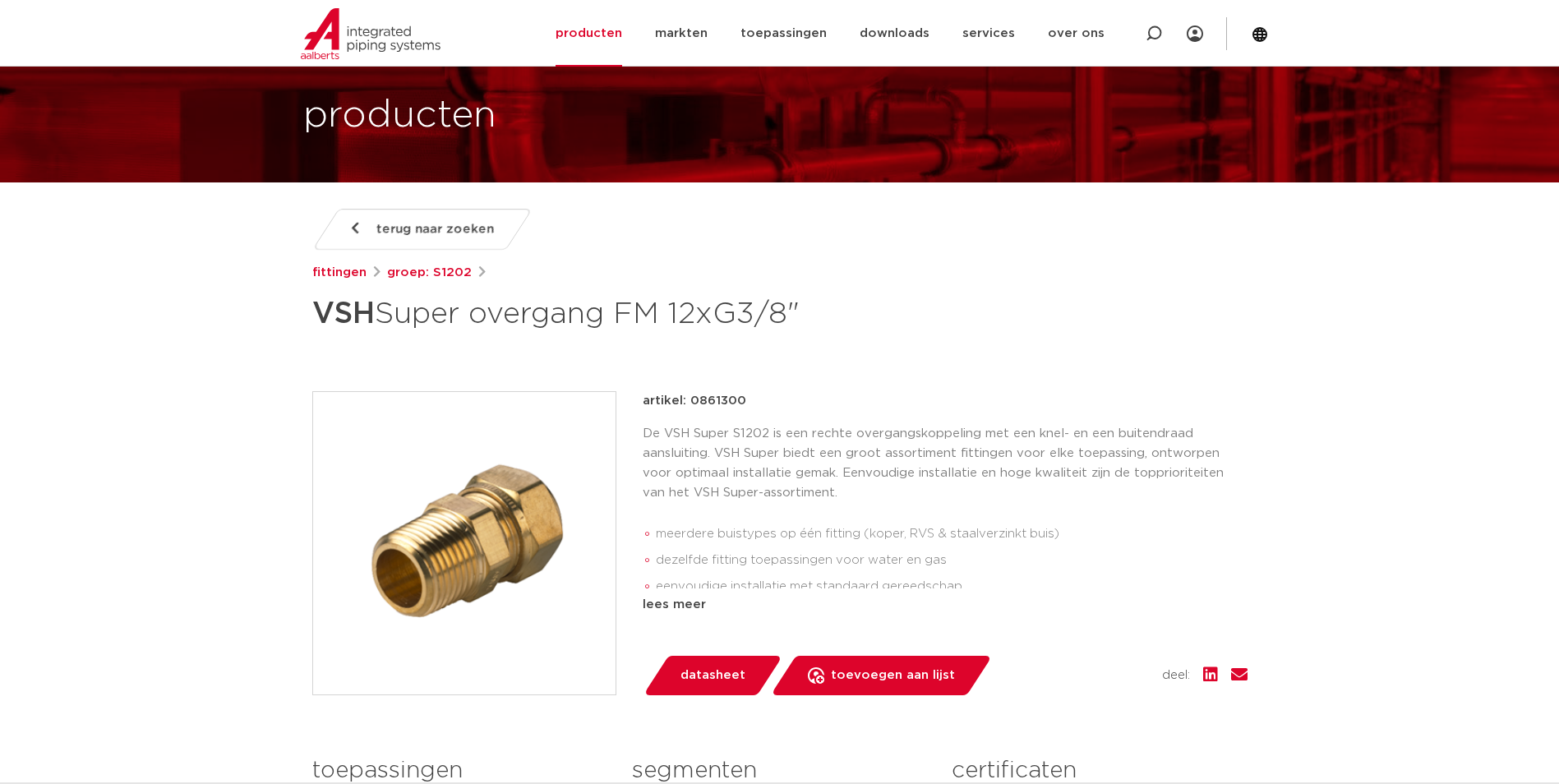
click at [709, 408] on p "artikel: 0861300" at bounding box center [694, 400] width 104 height 19
click at [714, 402] on p "artikel: 0861300" at bounding box center [694, 400] width 104 height 19
copy p "0861300"
drag, startPoint x: 714, startPoint y: 402, endPoint x: 511, endPoint y: 533, distance: 241.6
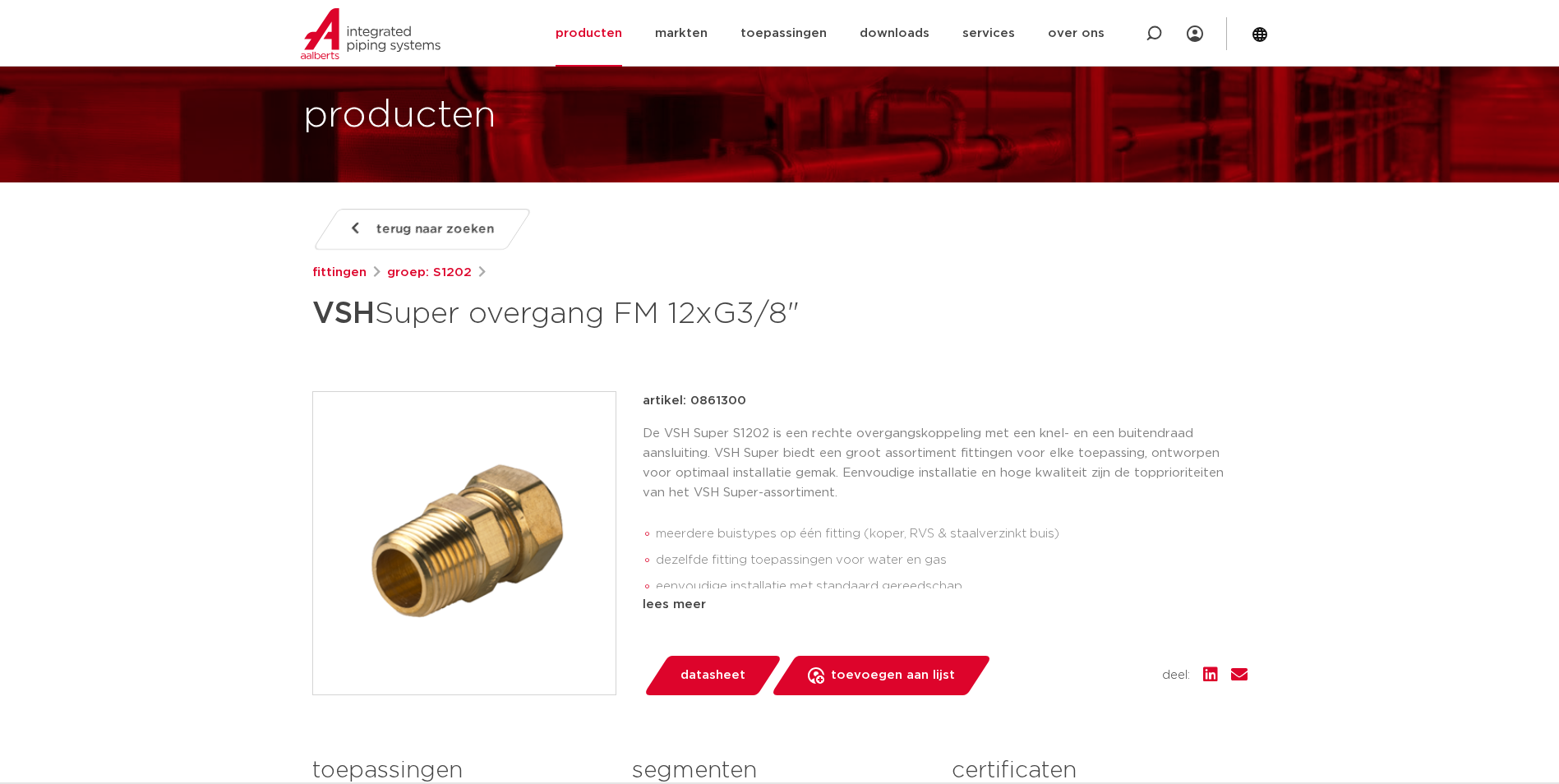
click at [511, 533] on img at bounding box center [464, 543] width 303 height 302
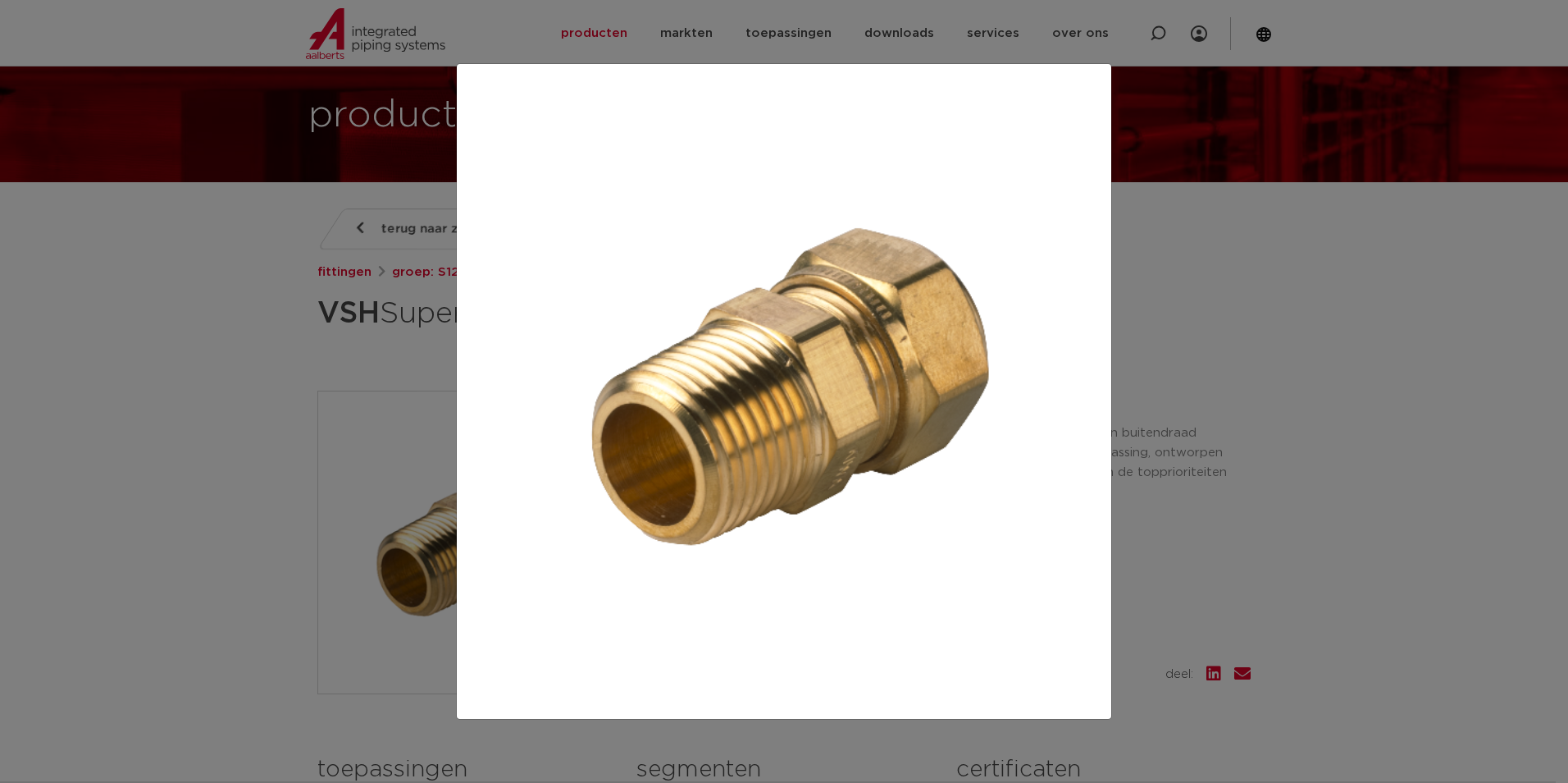
click at [1337, 554] on div at bounding box center [784, 391] width 1568 height 783
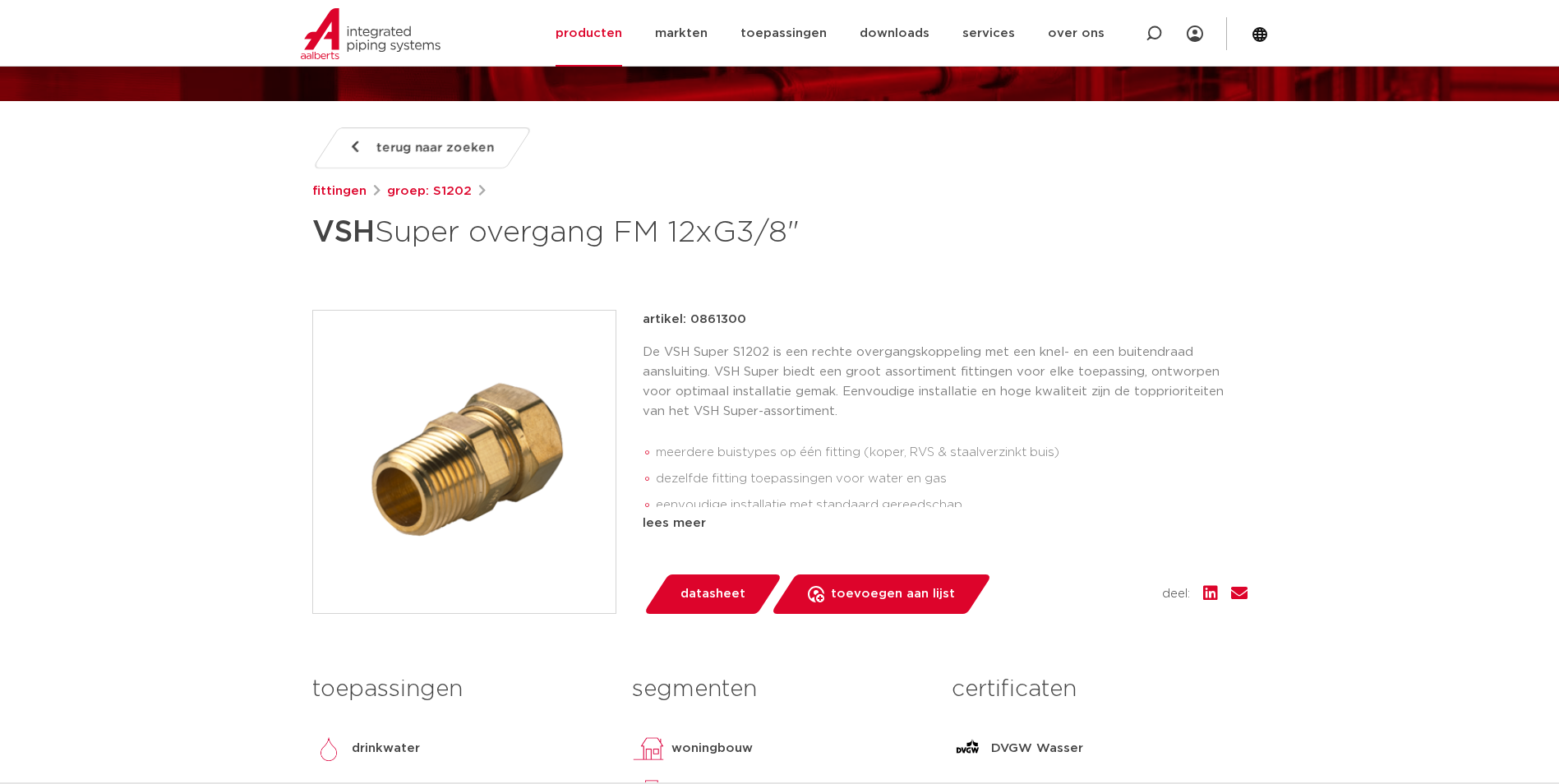
scroll to position [164, 0]
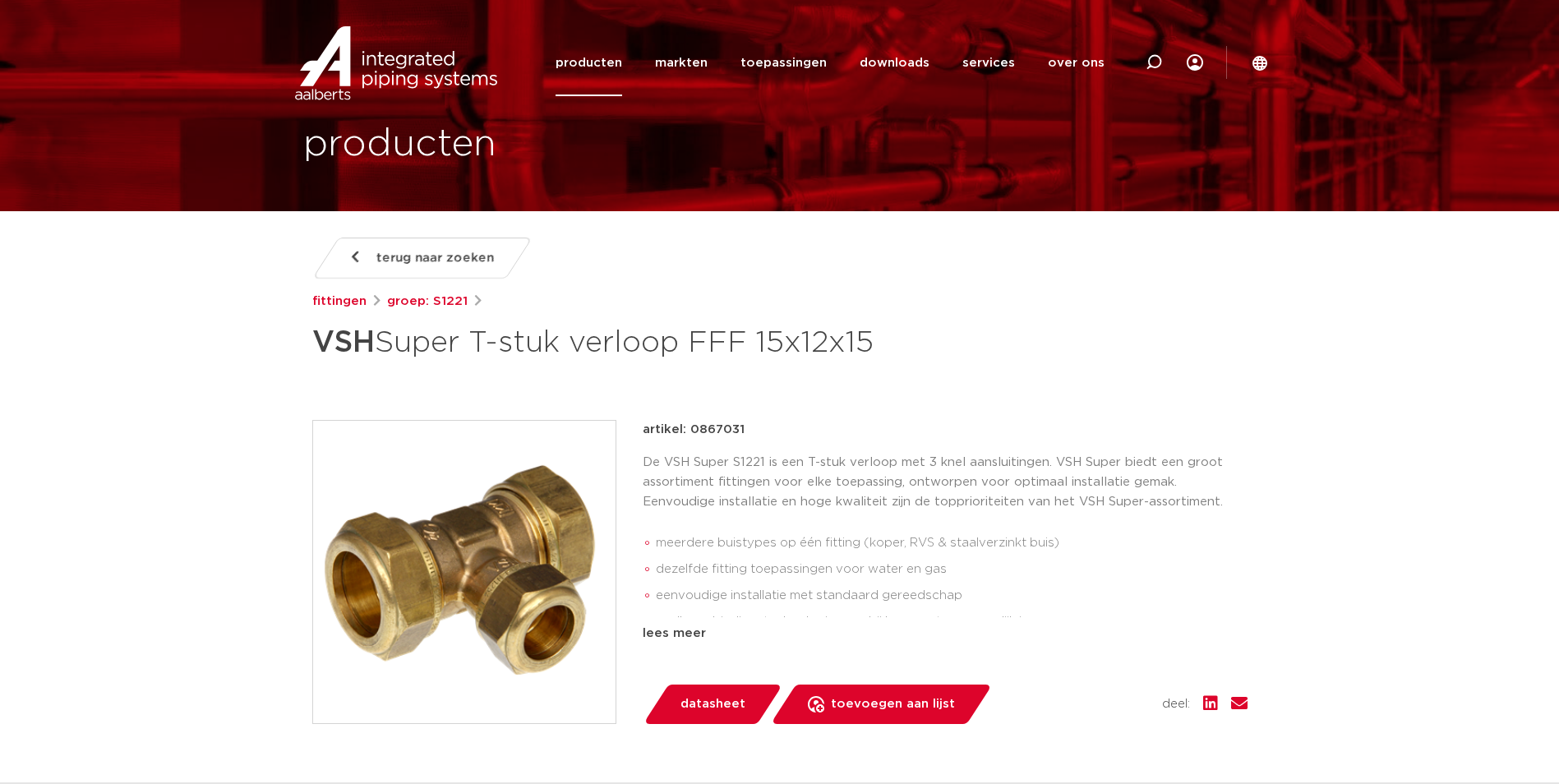
scroll to position [83, 0]
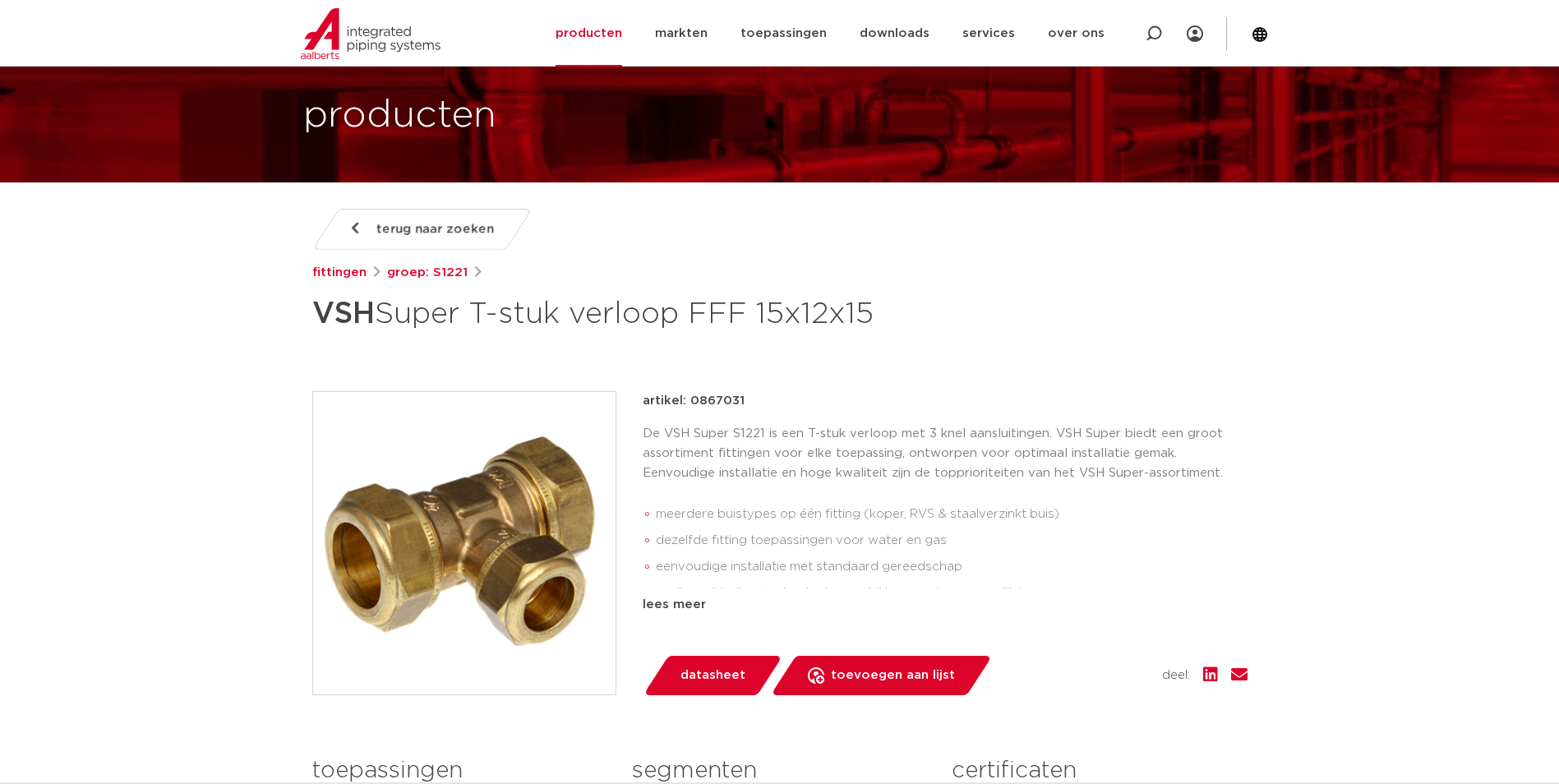
click at [554, 497] on img at bounding box center [464, 543] width 303 height 302
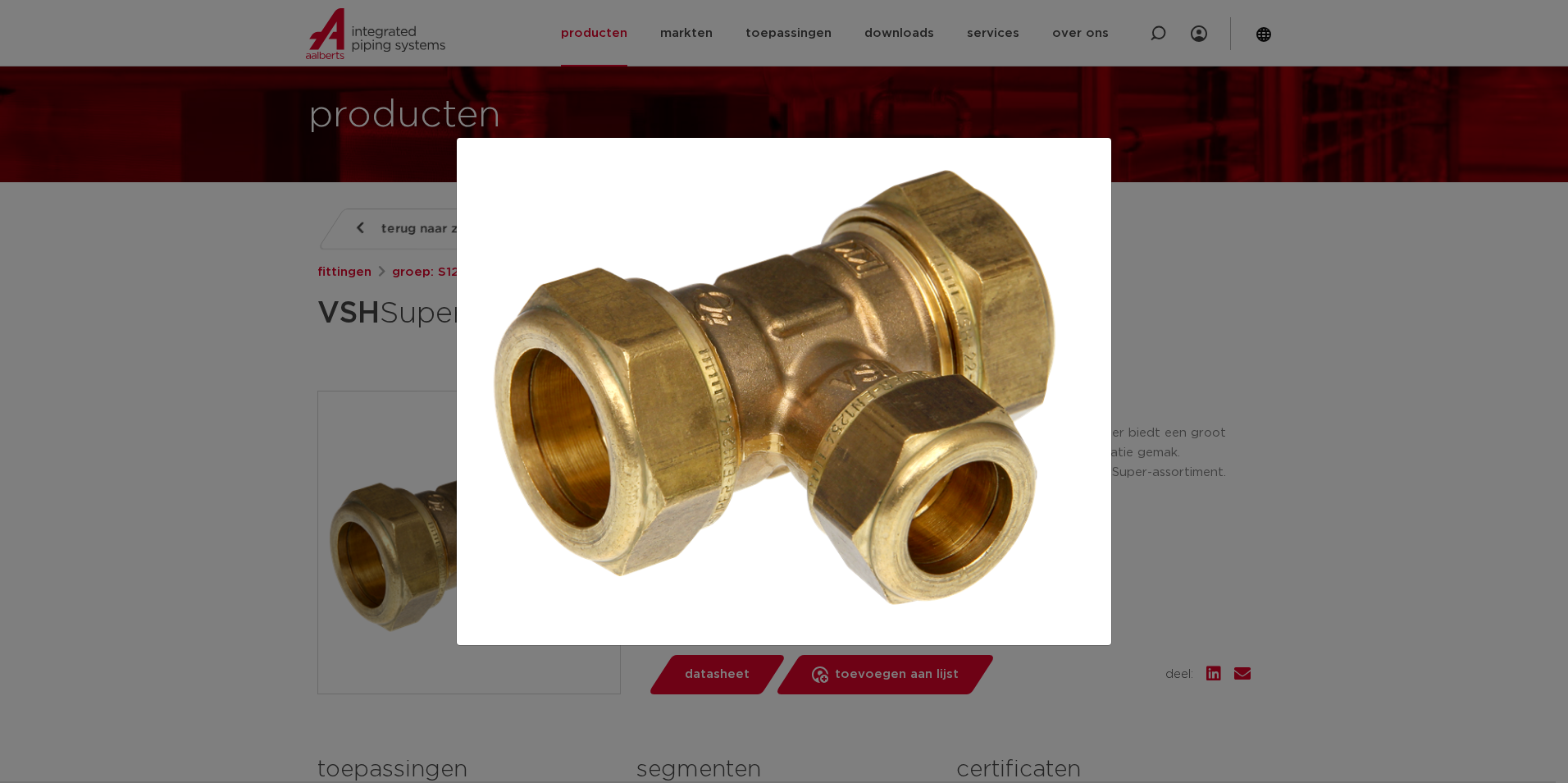
click at [393, 191] on div at bounding box center [784, 391] width 1568 height 783
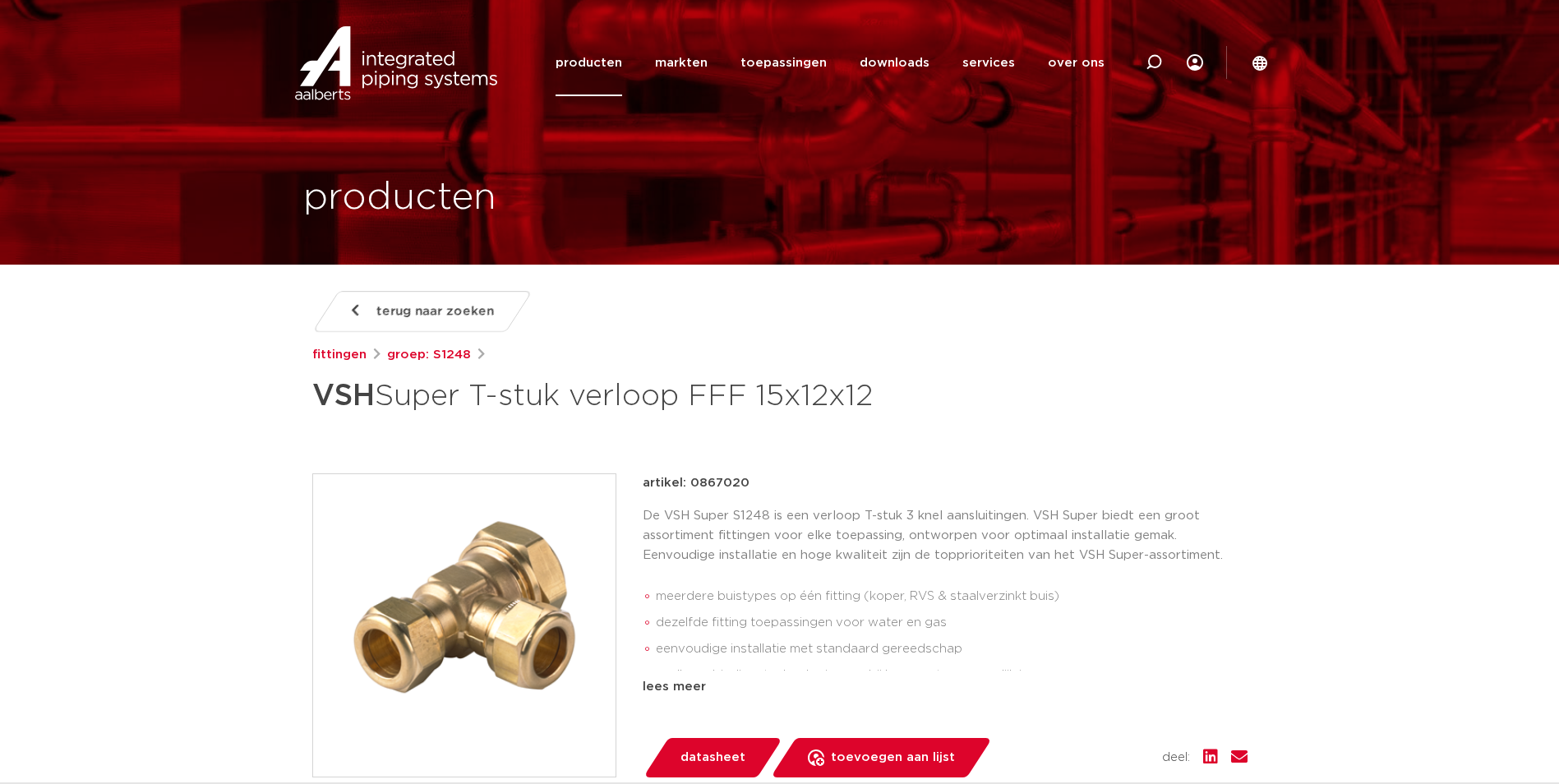
click at [512, 615] on img at bounding box center [464, 625] width 303 height 302
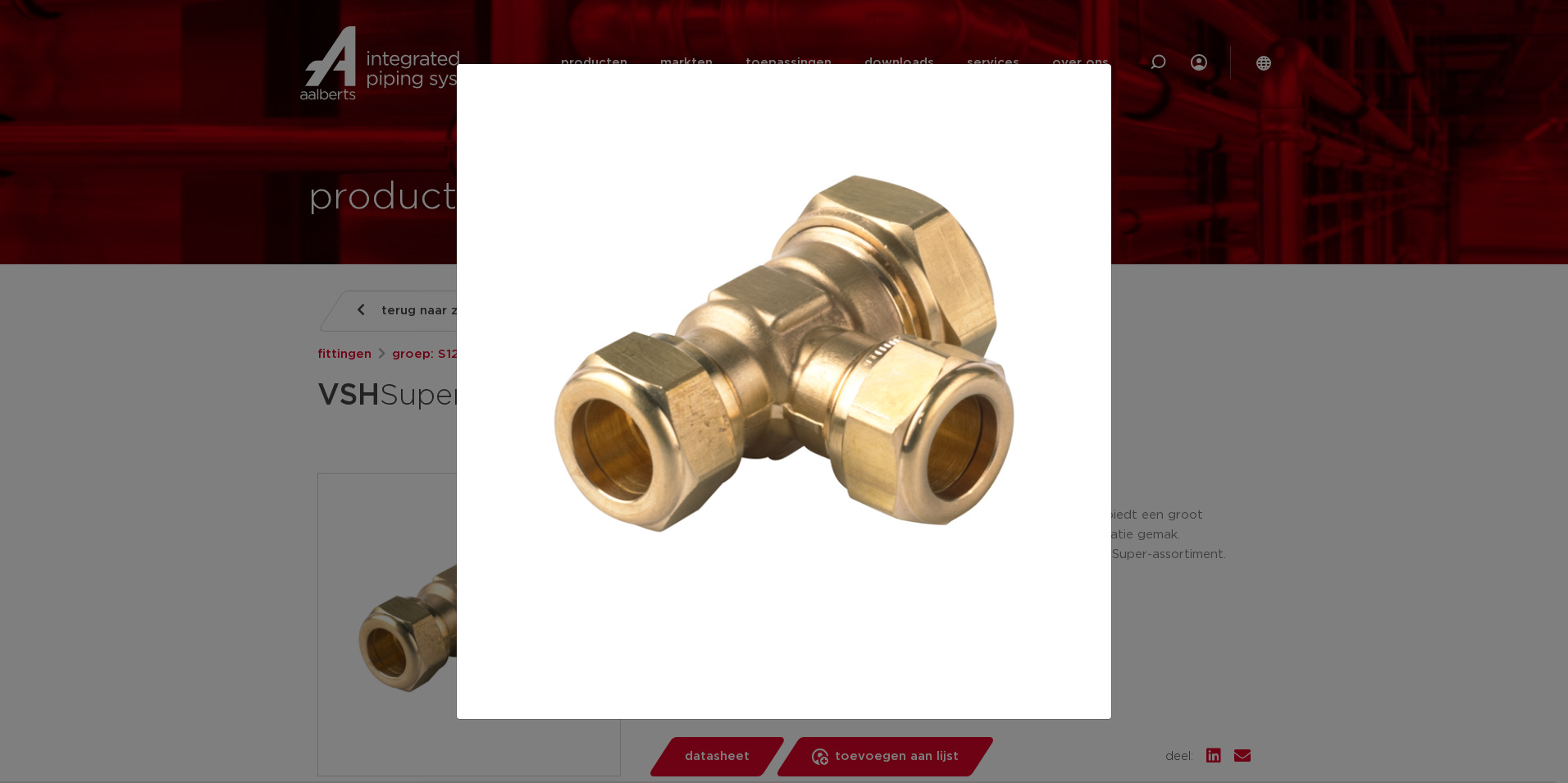
click at [1256, 528] on div at bounding box center [784, 391] width 1568 height 783
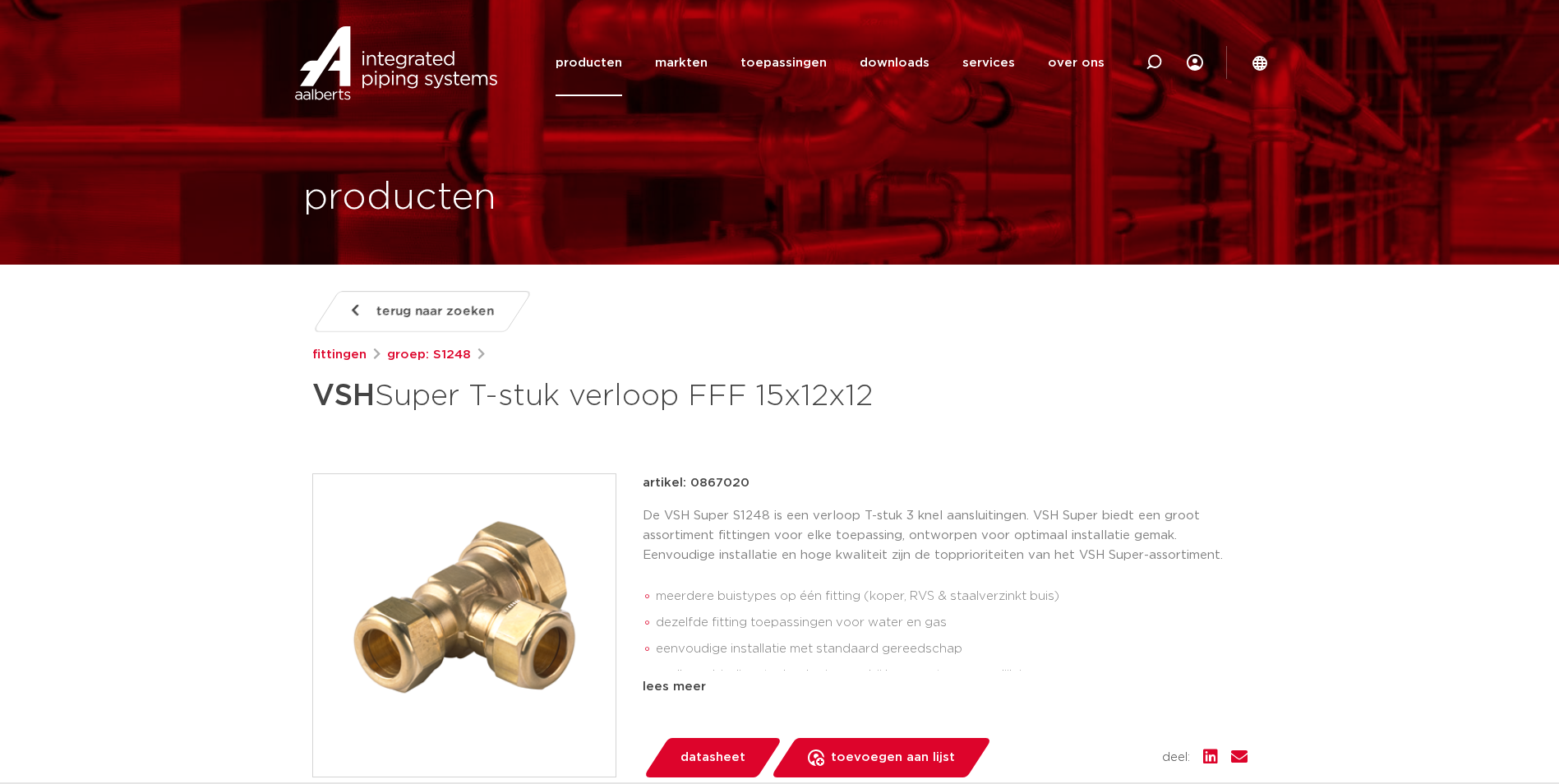
scroll to position [83, 0]
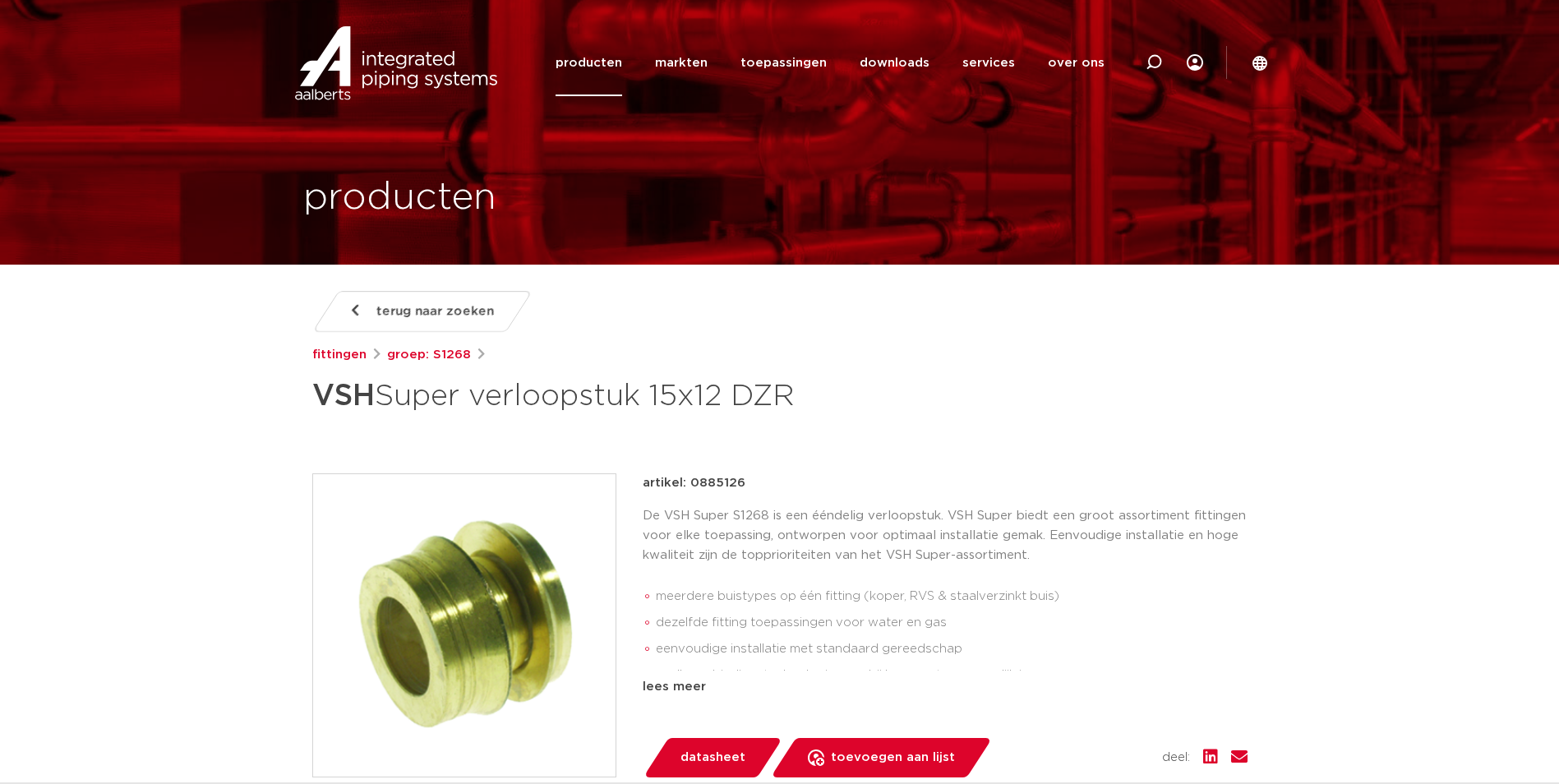
click at [480, 568] on img at bounding box center [464, 625] width 303 height 302
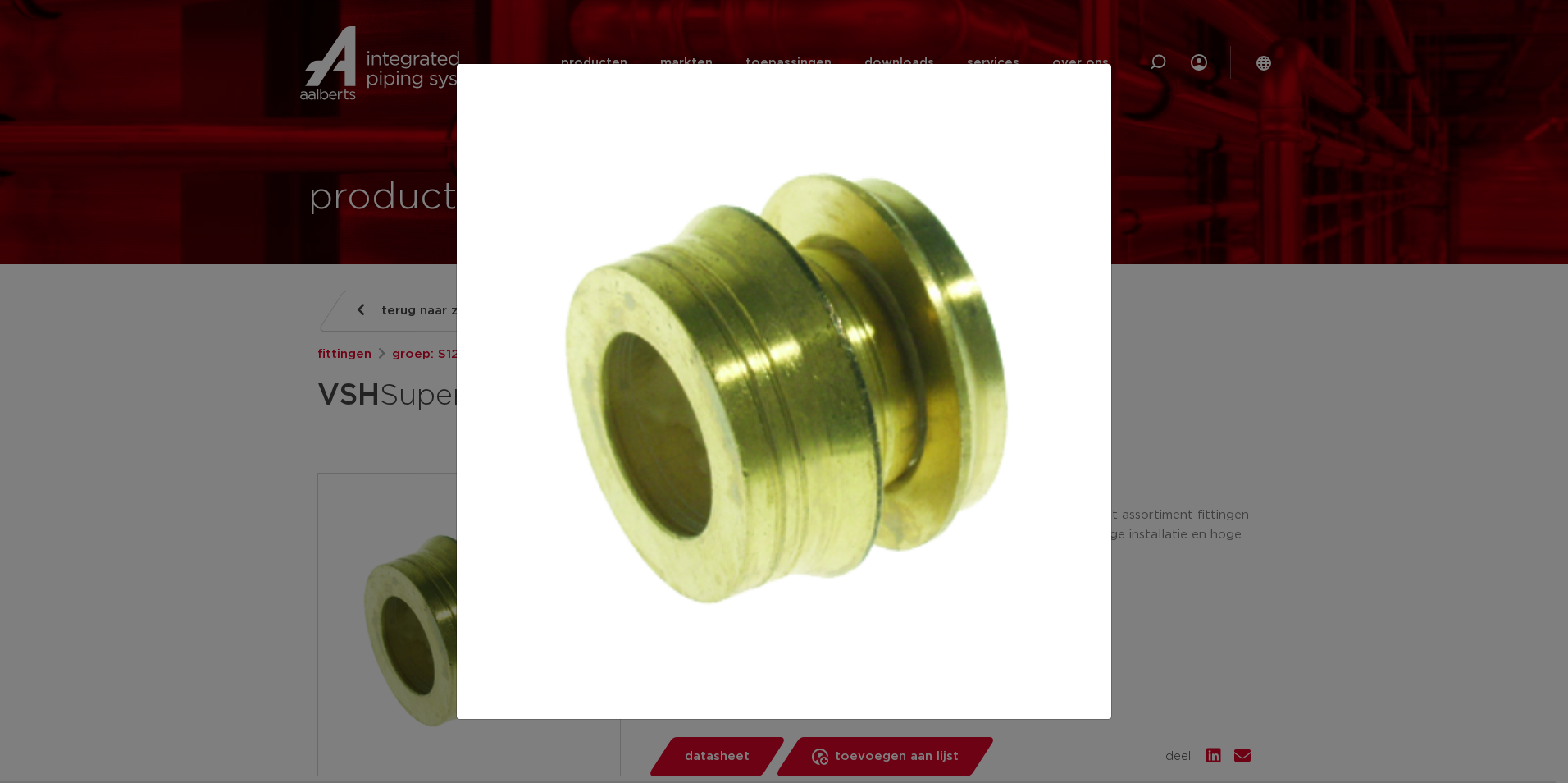
click at [264, 434] on div at bounding box center [784, 391] width 1568 height 783
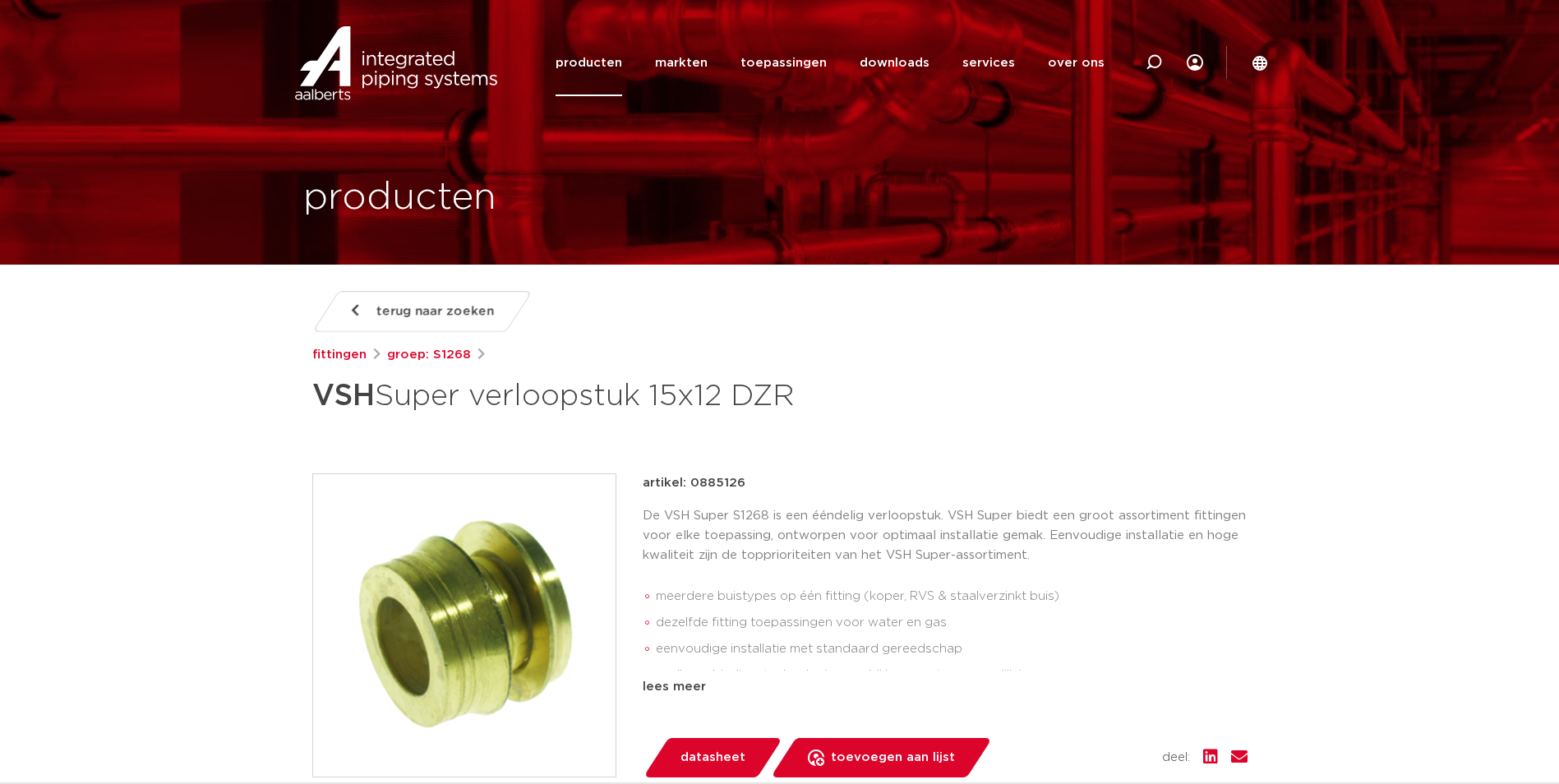
scroll to position [83, 0]
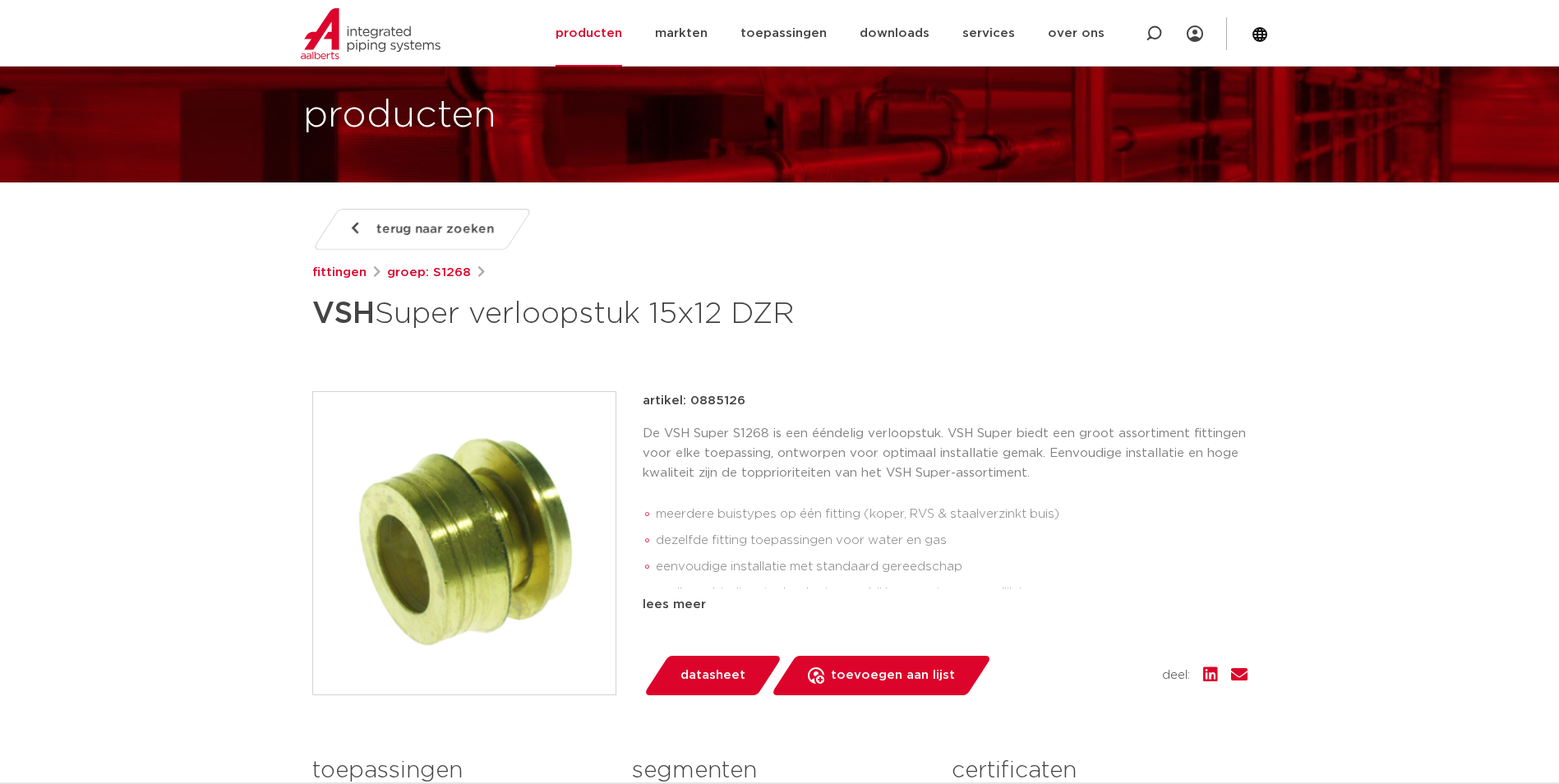
click at [794, 516] on li "meerdere buistypes op één fitting (koper, RVS & staalverzinkt buis)" at bounding box center [951, 514] width 591 height 26
click at [703, 604] on div "lees meer" at bounding box center [945, 604] width 605 height 19
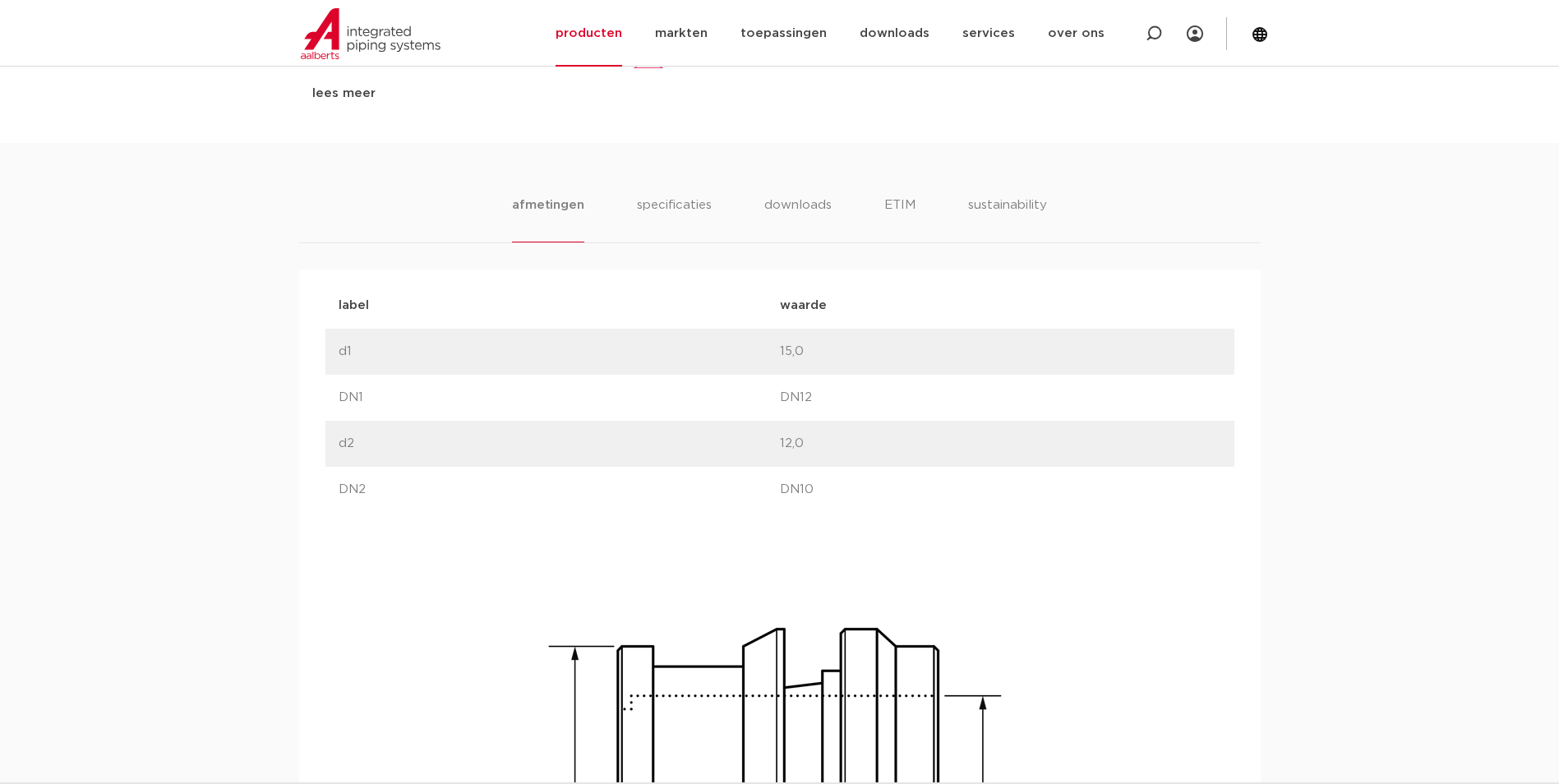
scroll to position [657, 0]
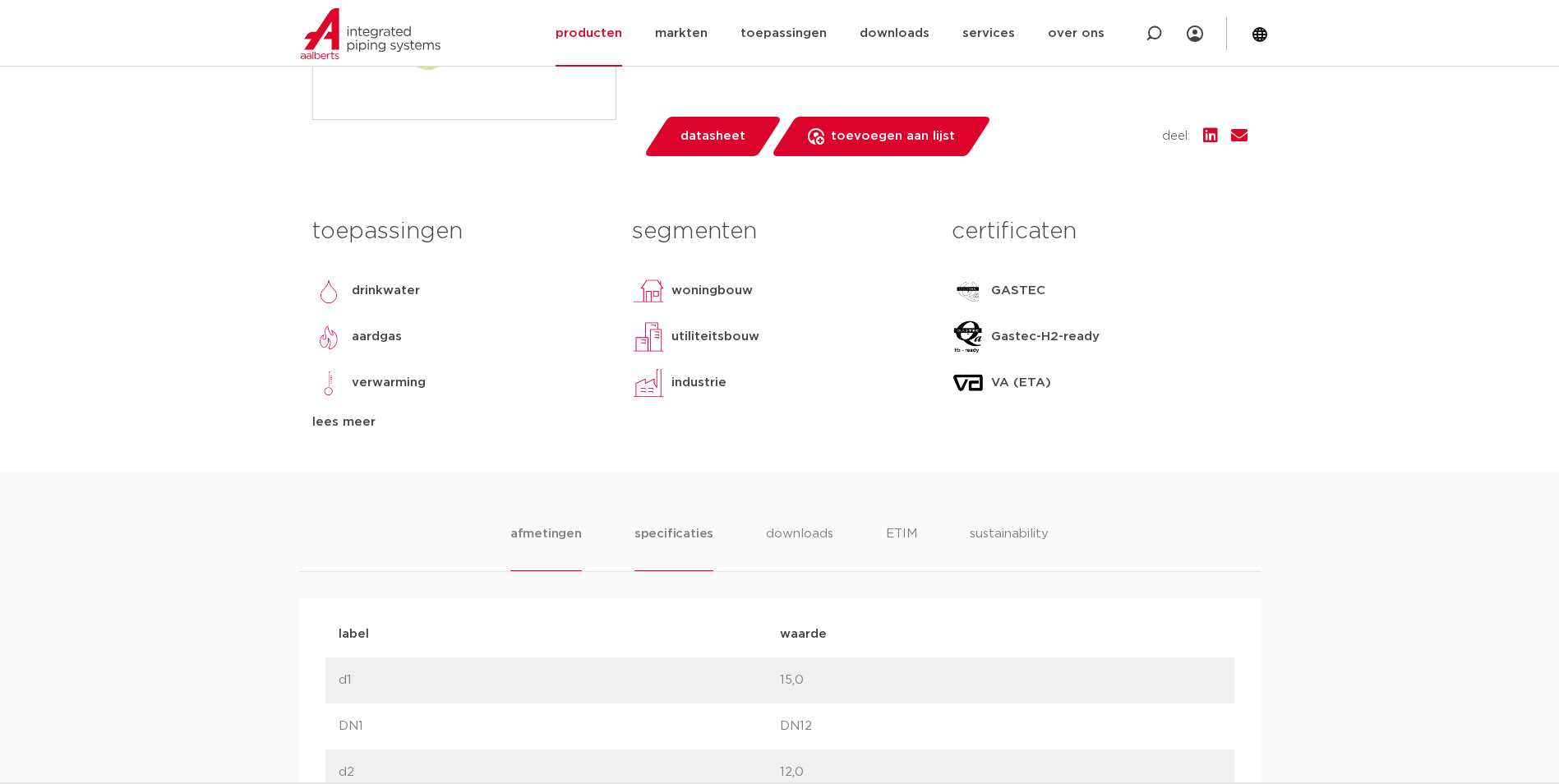
click at [651, 536] on li "specificaties" at bounding box center [674, 547] width 79 height 46
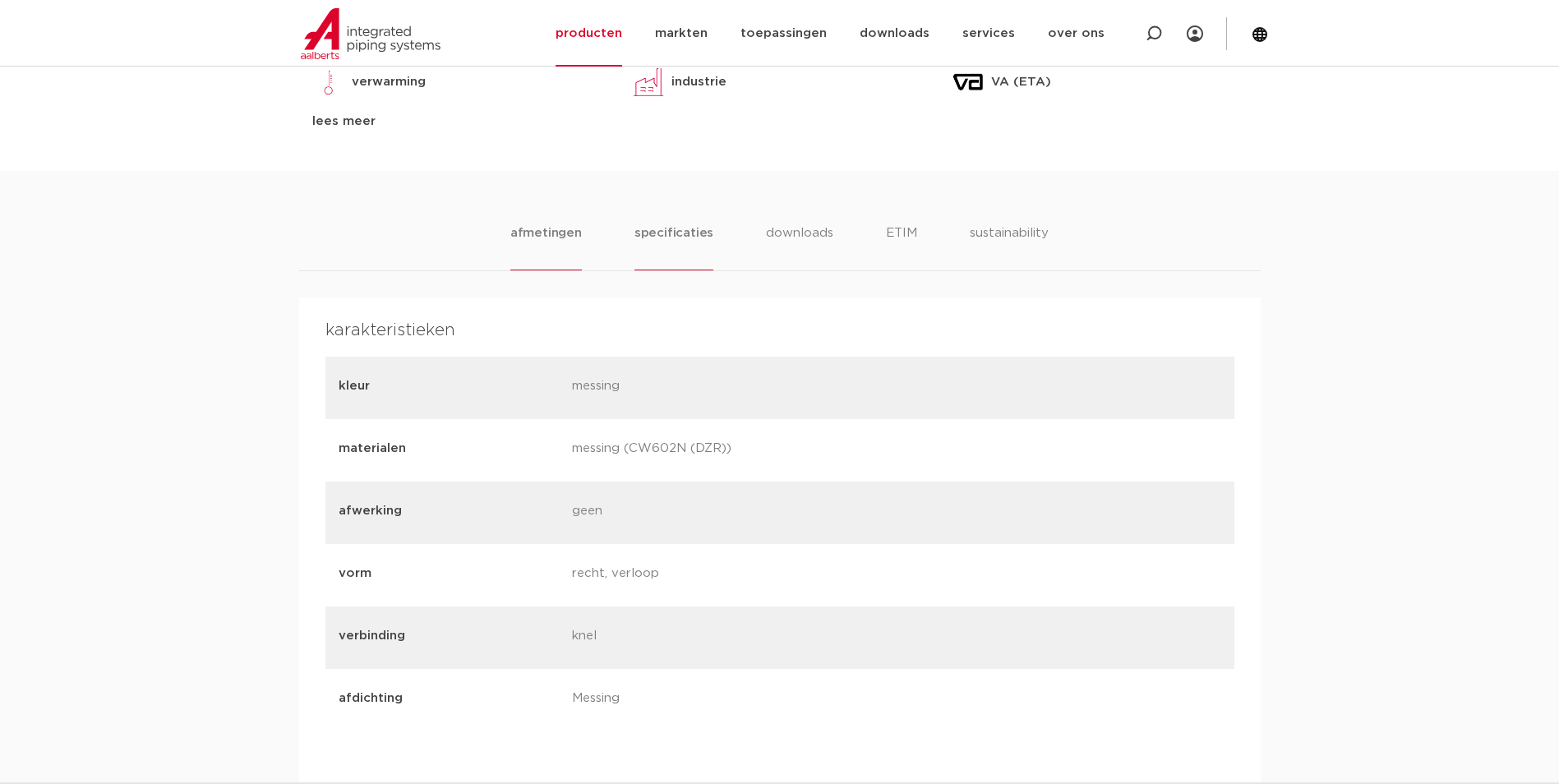
scroll to position [985, 0]
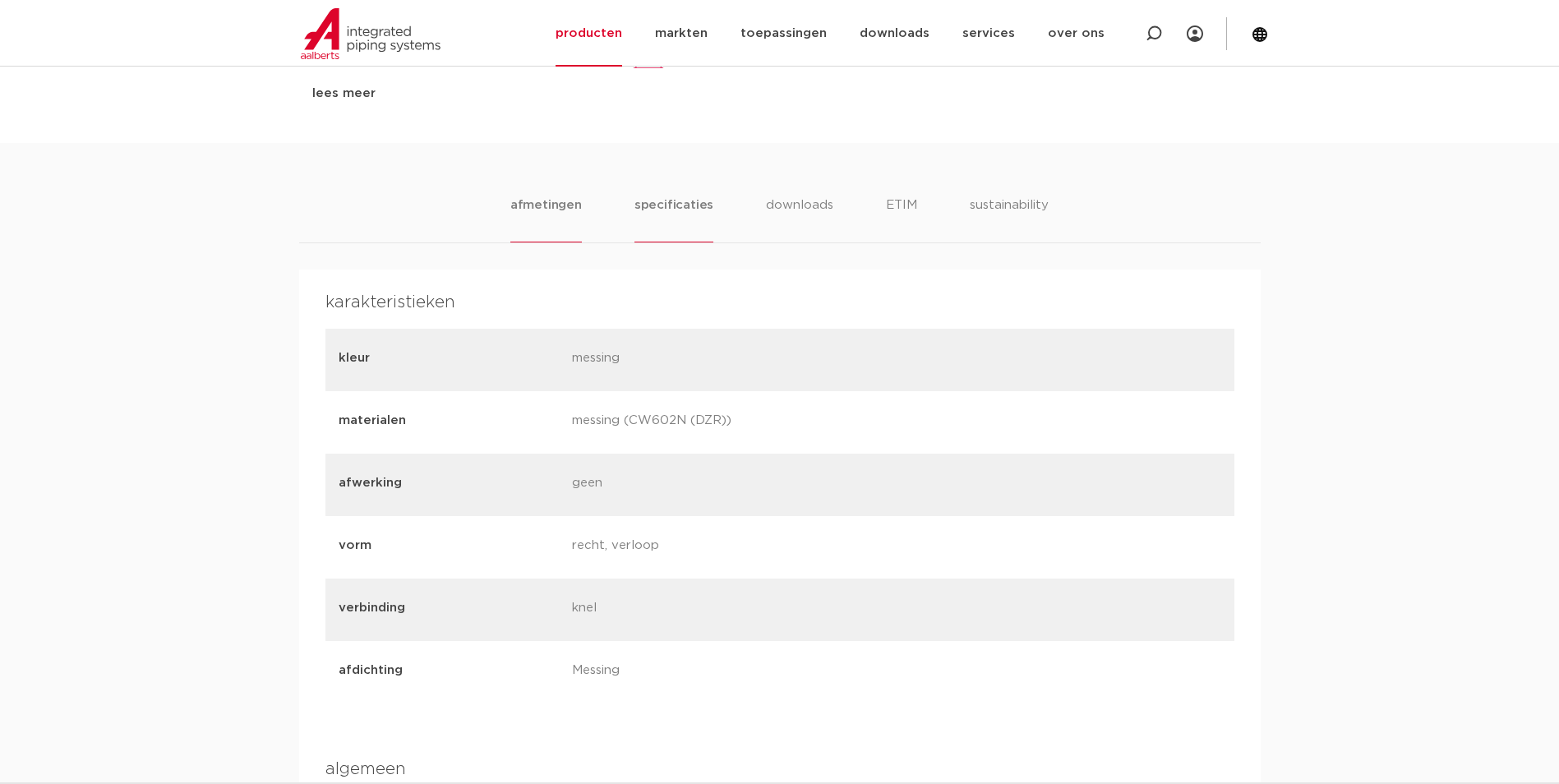
click at [549, 212] on li "afmetingen" at bounding box center [546, 219] width 71 height 46
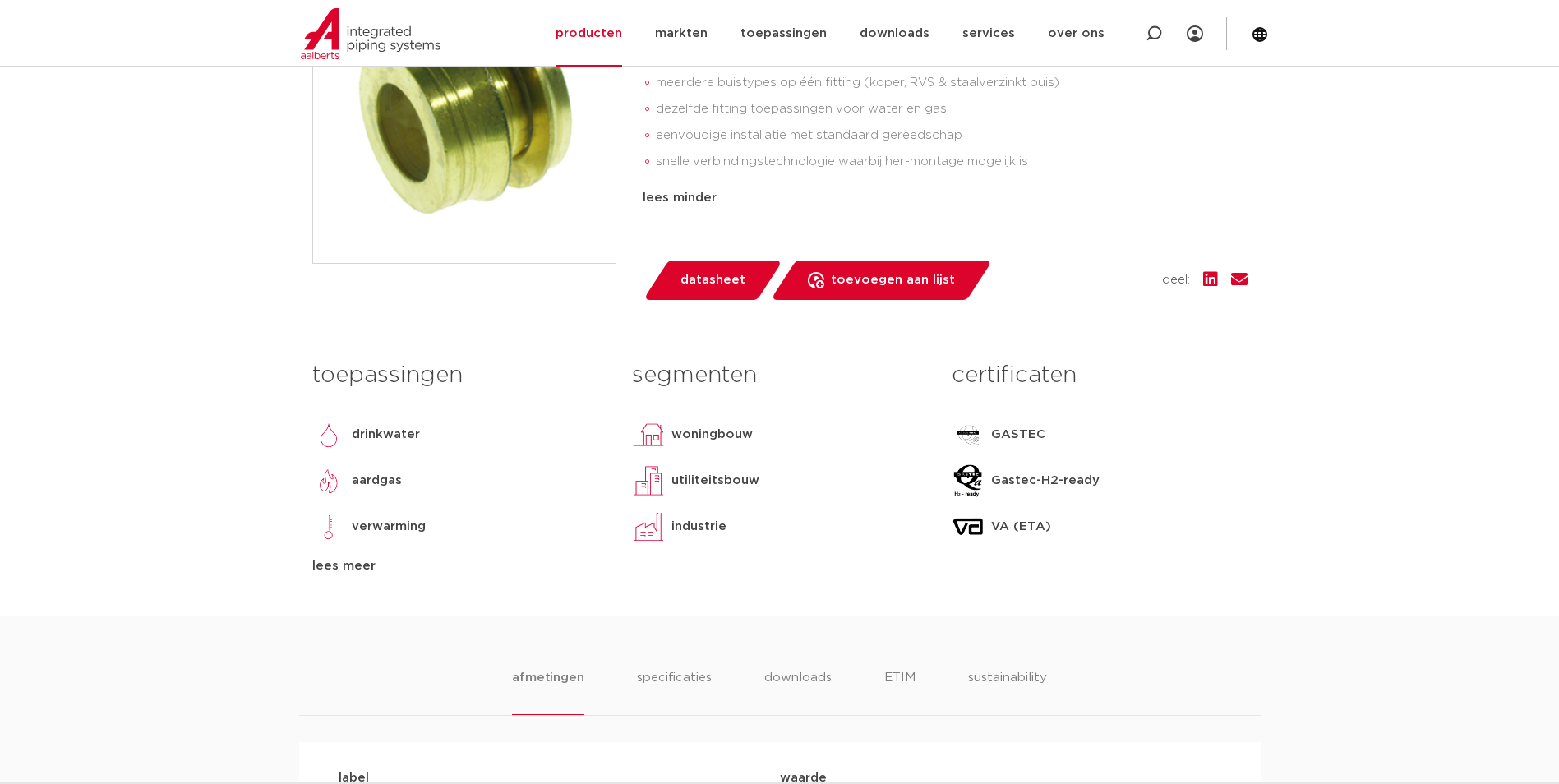
scroll to position [164, 0]
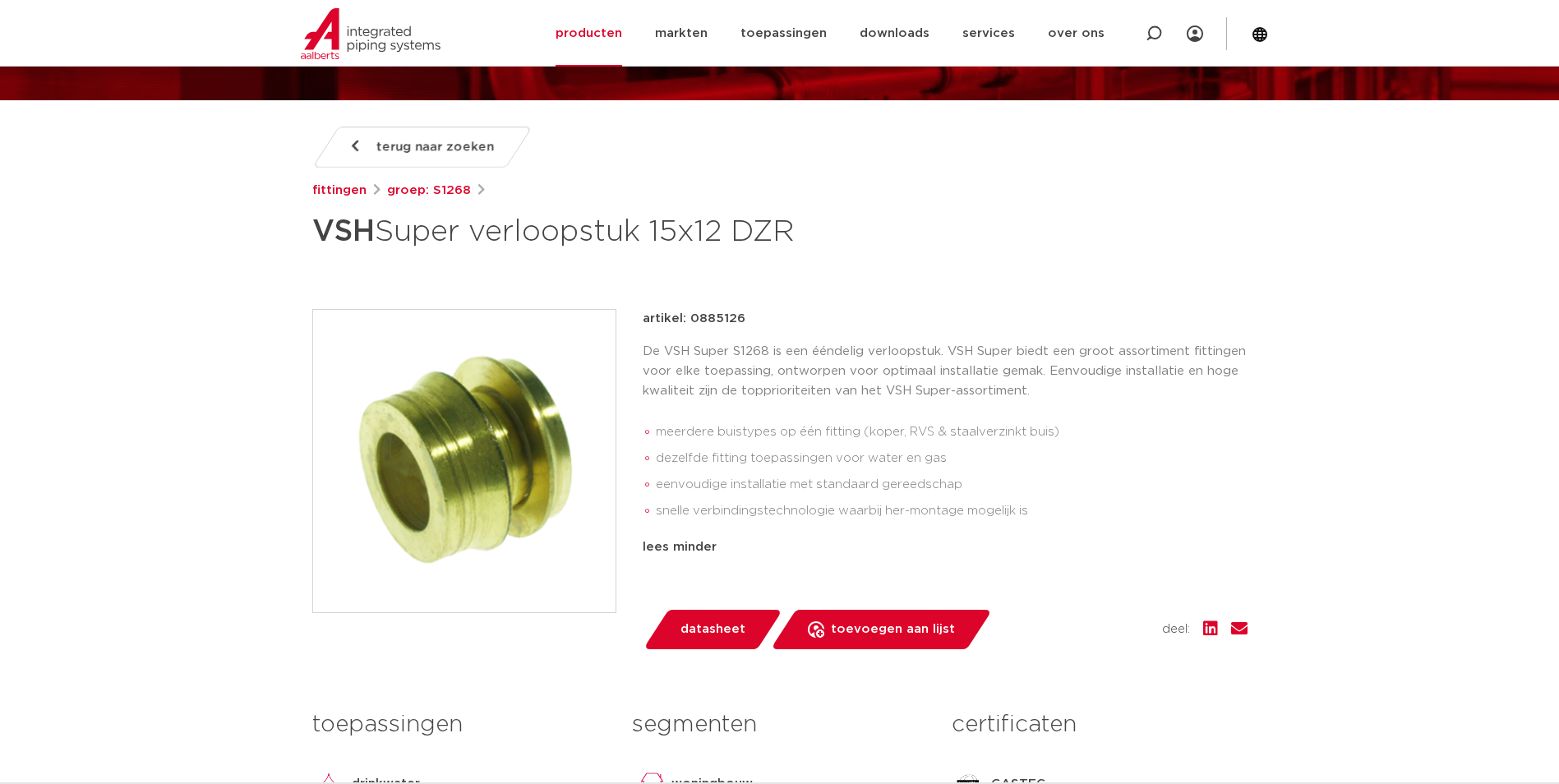
click at [1066, 266] on div "terug naar zoeken fittingen groep: S1268 VSH Super verloopstuk 15x12 DZR" at bounding box center [780, 545] width 961 height 838
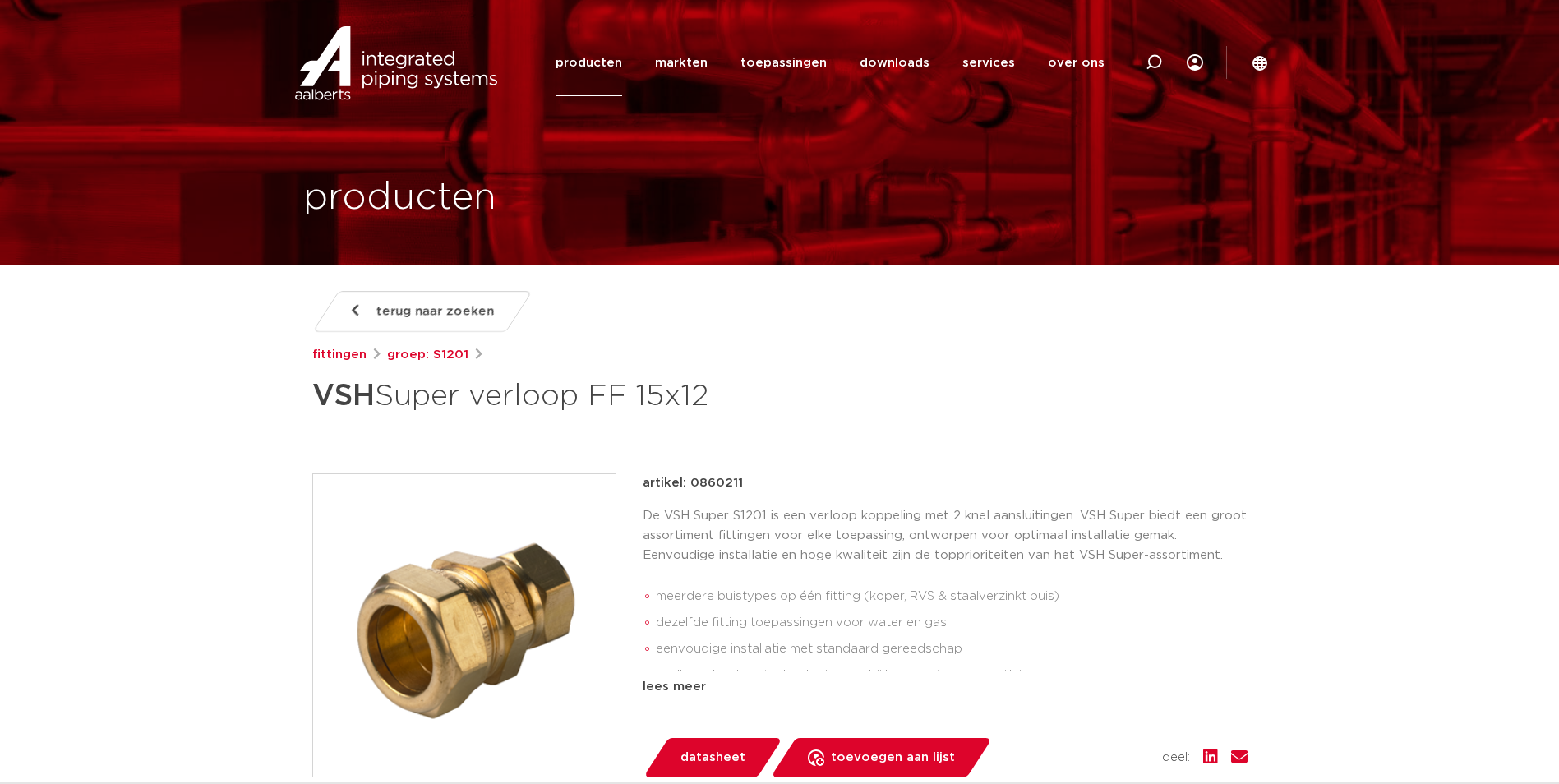
click at [464, 556] on img at bounding box center [464, 625] width 303 height 302
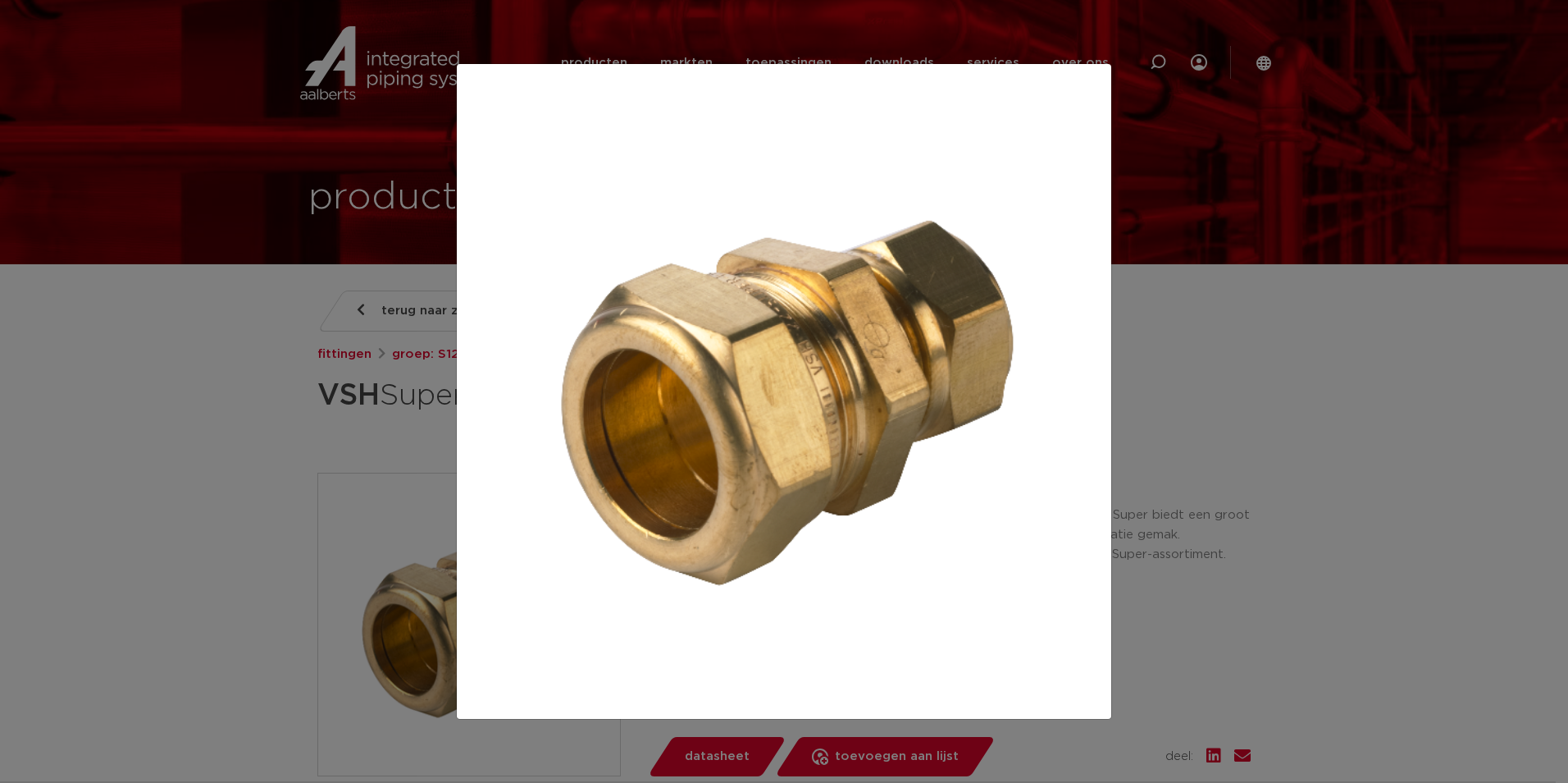
click at [182, 471] on div at bounding box center [784, 391] width 1568 height 783
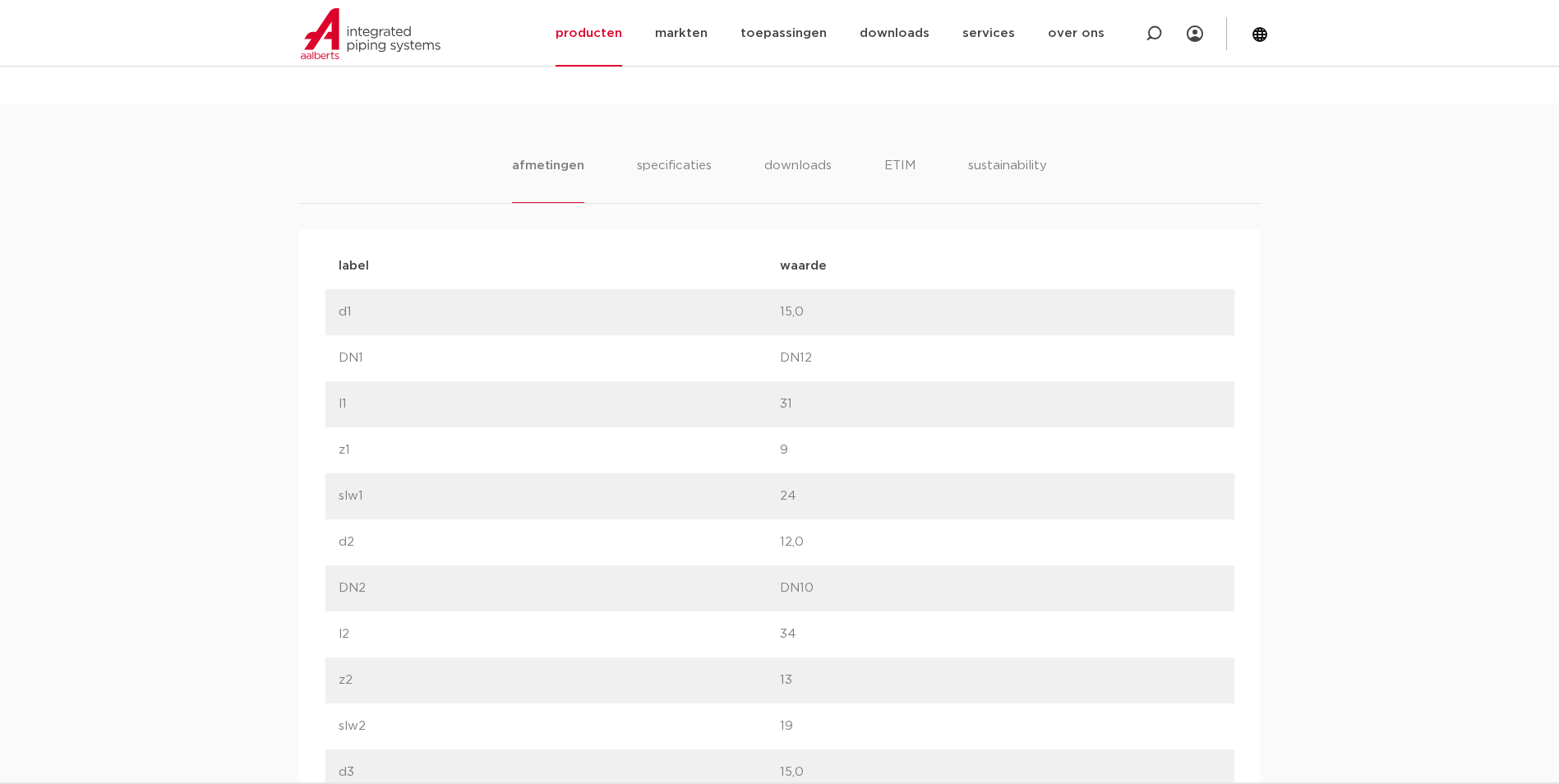
scroll to position [985, 0]
click at [660, 167] on li "specificaties" at bounding box center [674, 183] width 79 height 46
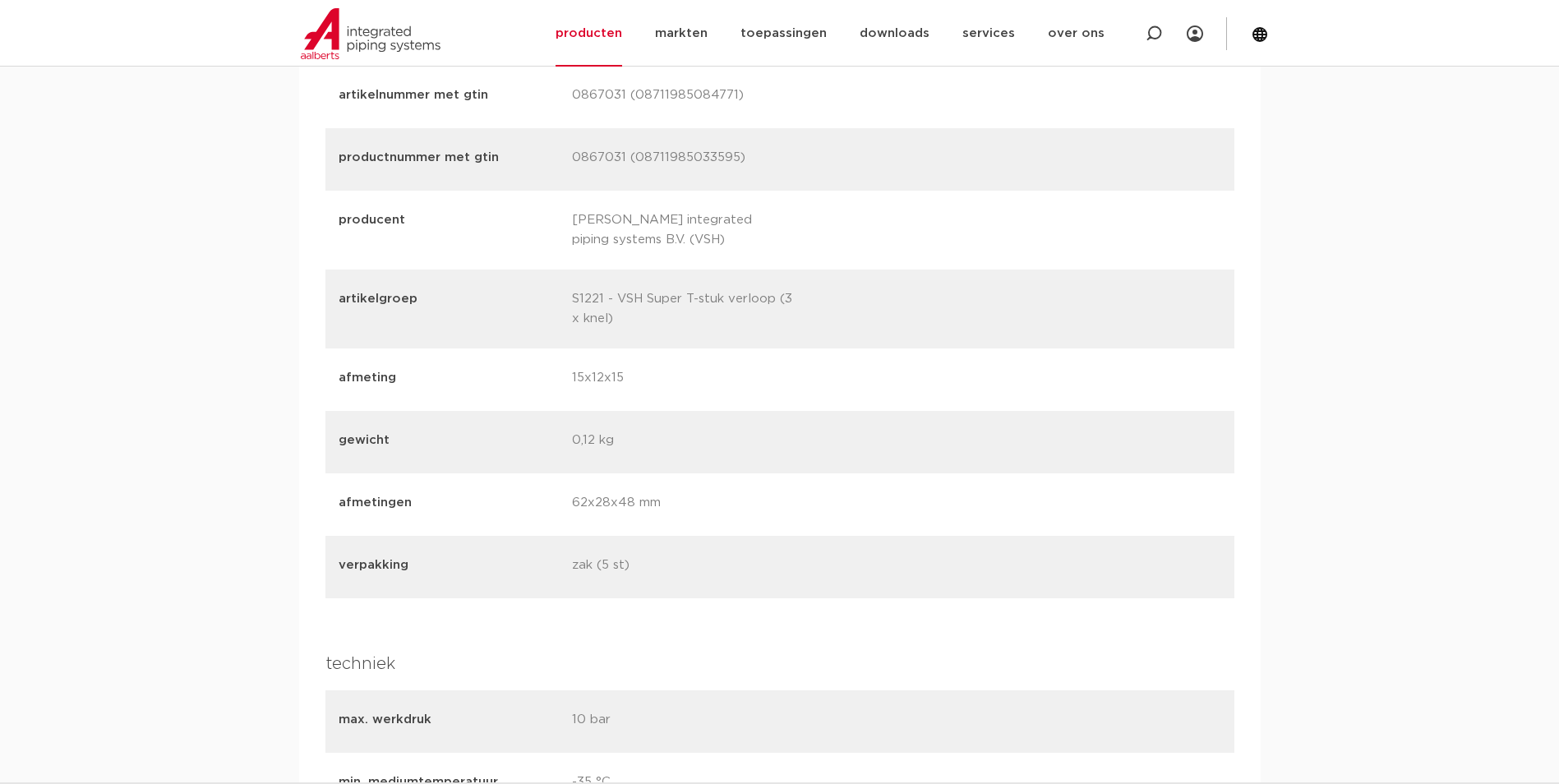
scroll to position [2464, 0]
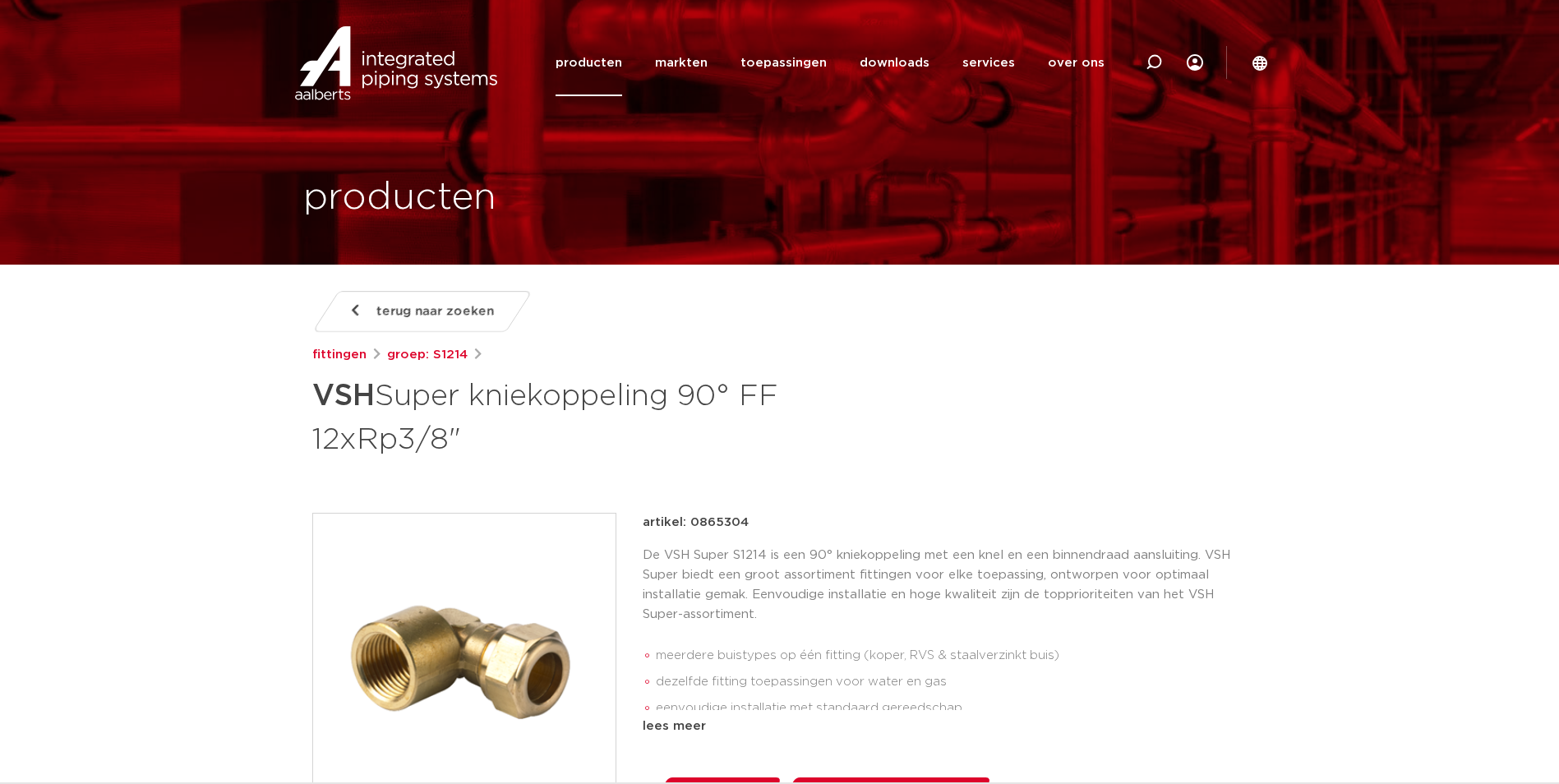
scroll to position [83, 0]
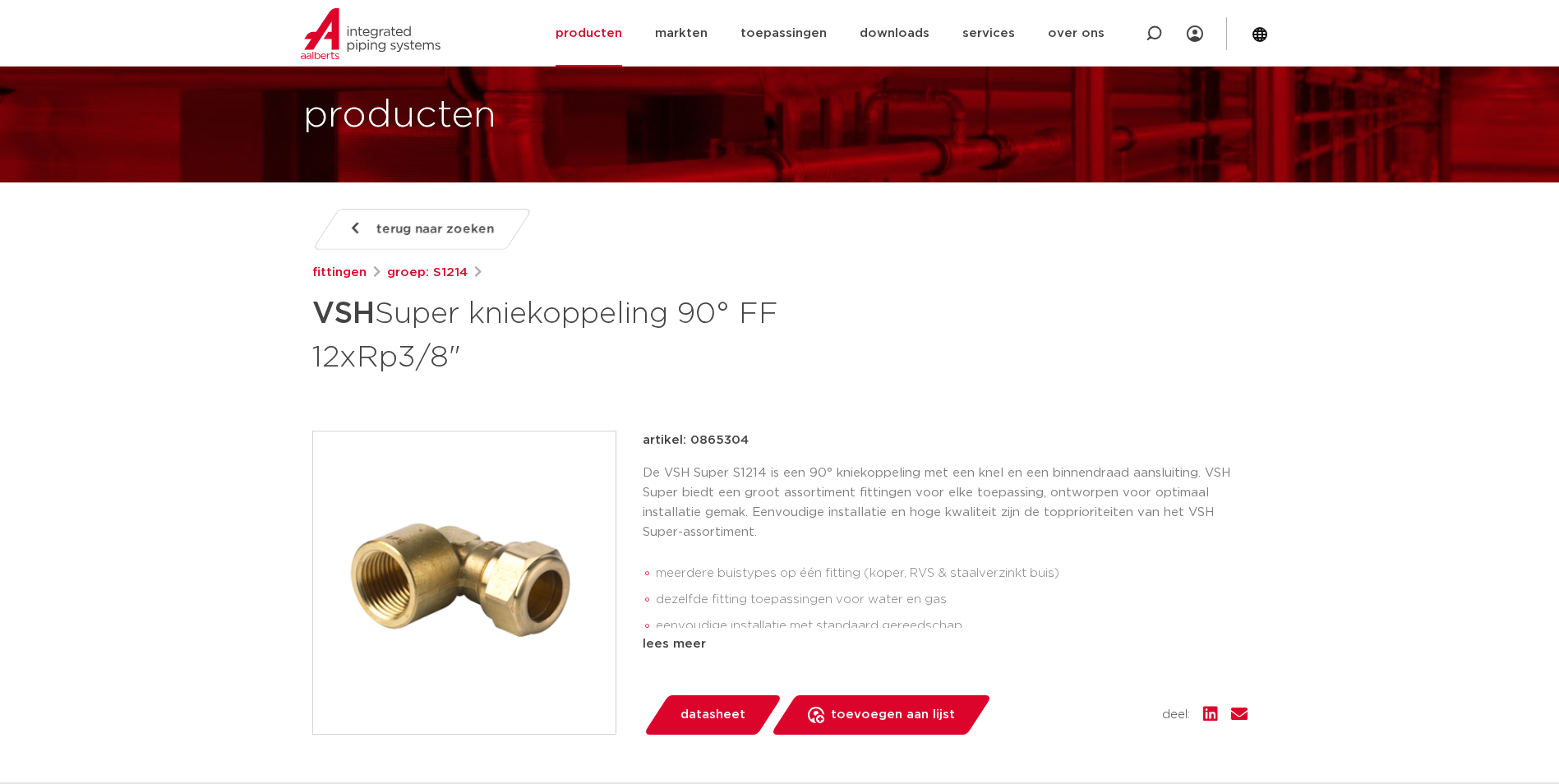
drag, startPoint x: 401, startPoint y: 549, endPoint x: 411, endPoint y: 546, distance: 10.4
click at [401, 549] on img at bounding box center [464, 583] width 303 height 302
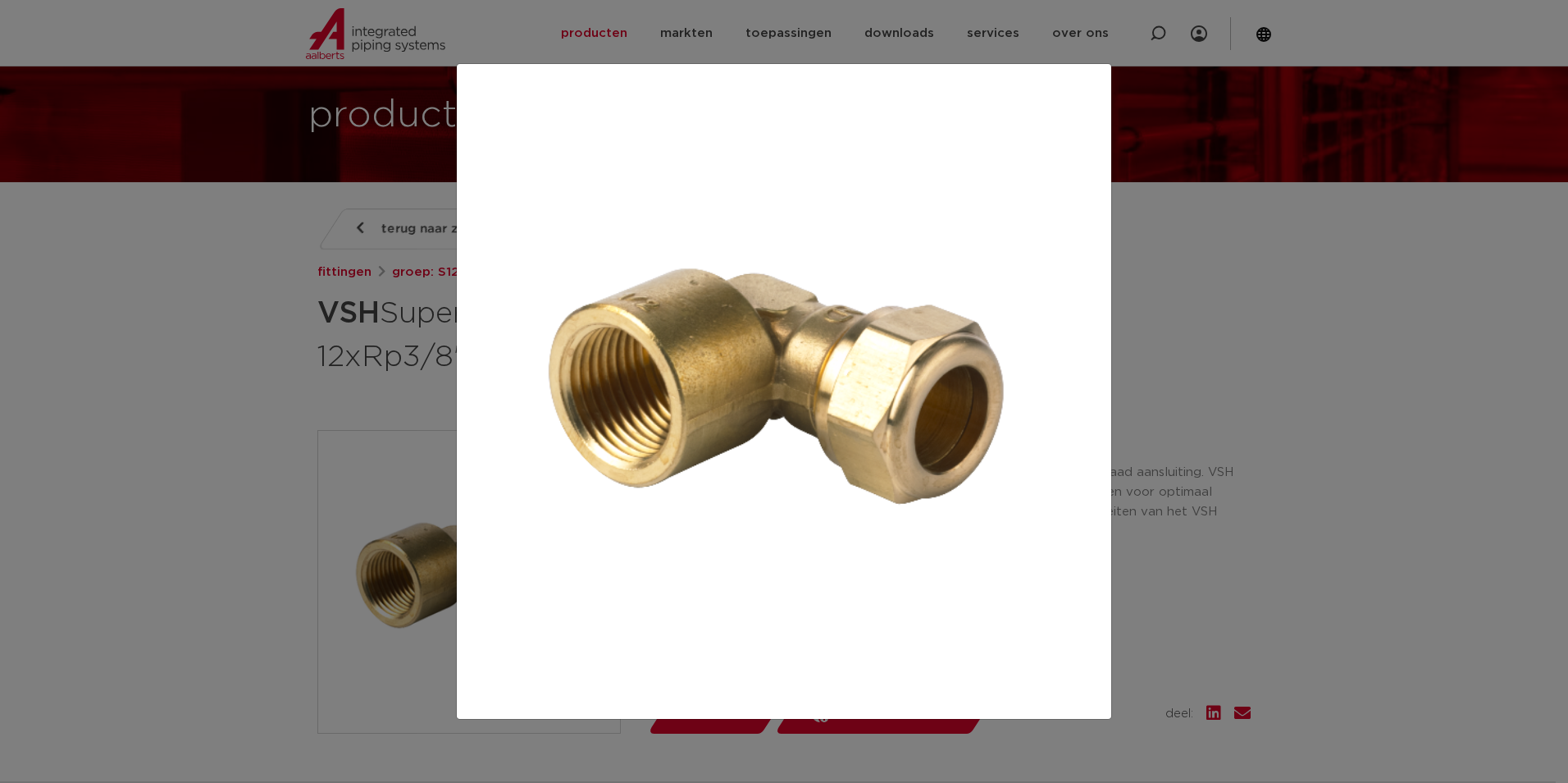
click at [240, 347] on div at bounding box center [784, 391] width 1568 height 783
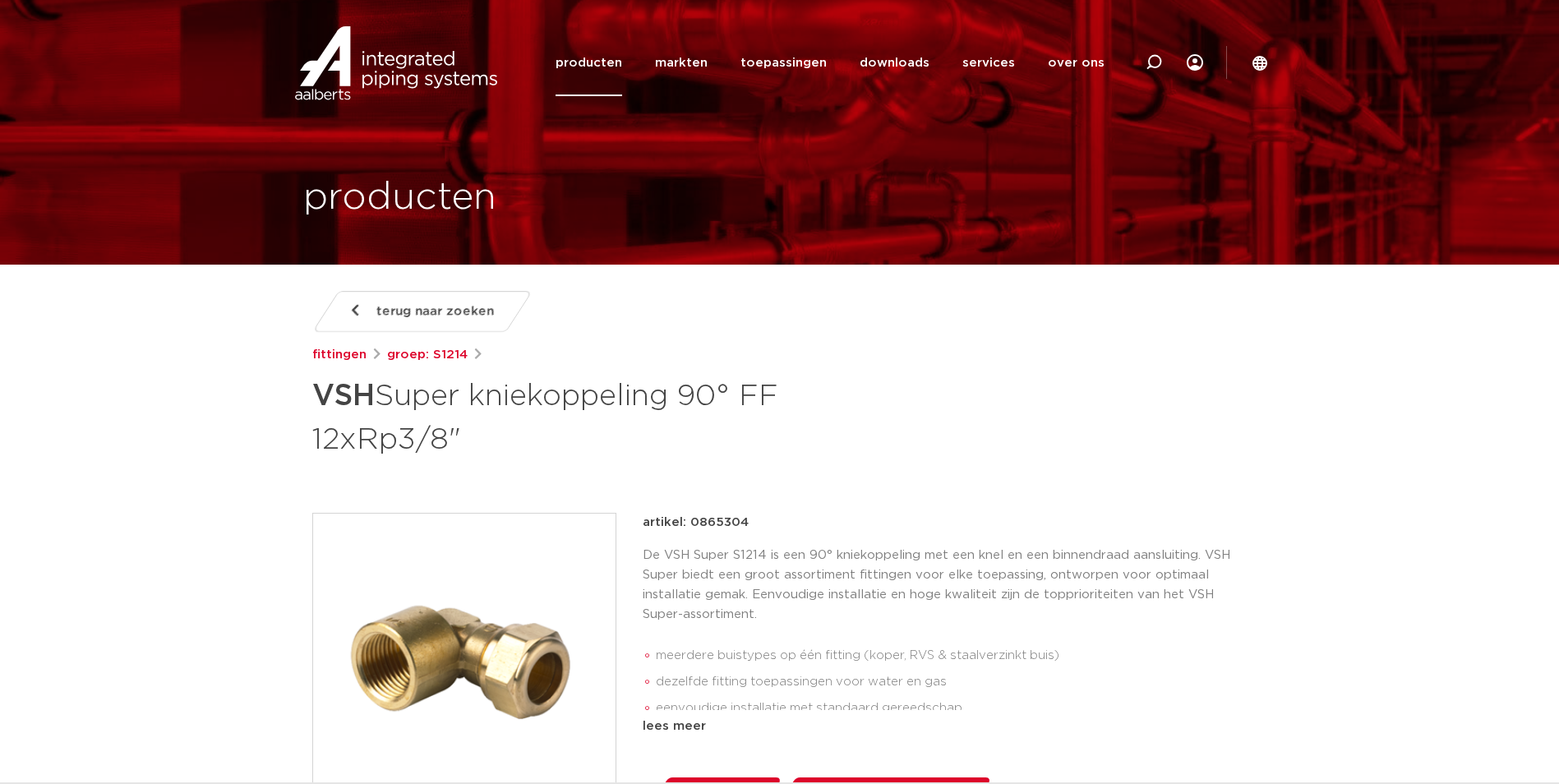
click at [483, 635] on img at bounding box center [464, 664] width 303 height 302
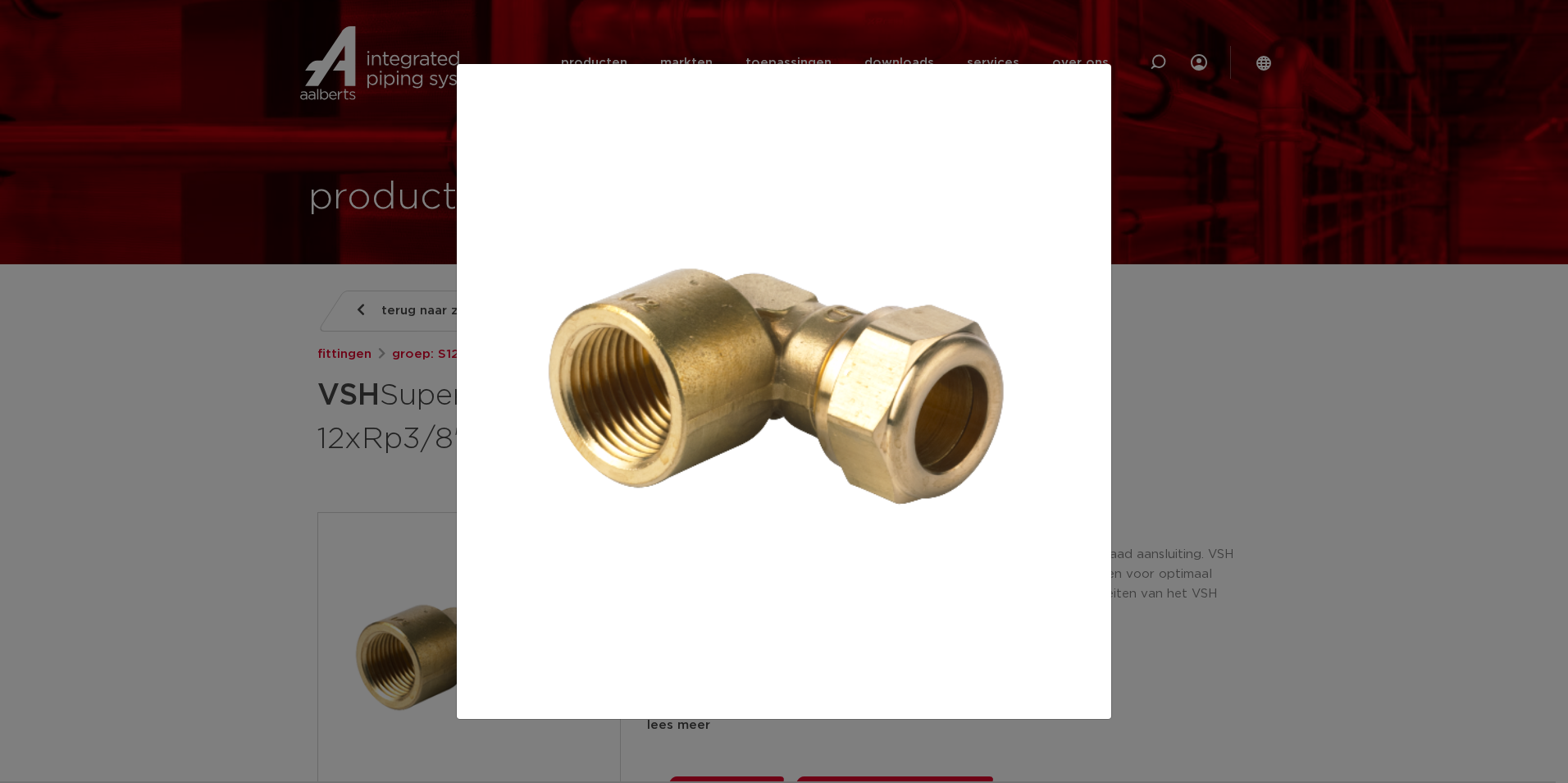
click at [287, 401] on div at bounding box center [784, 391] width 1568 height 783
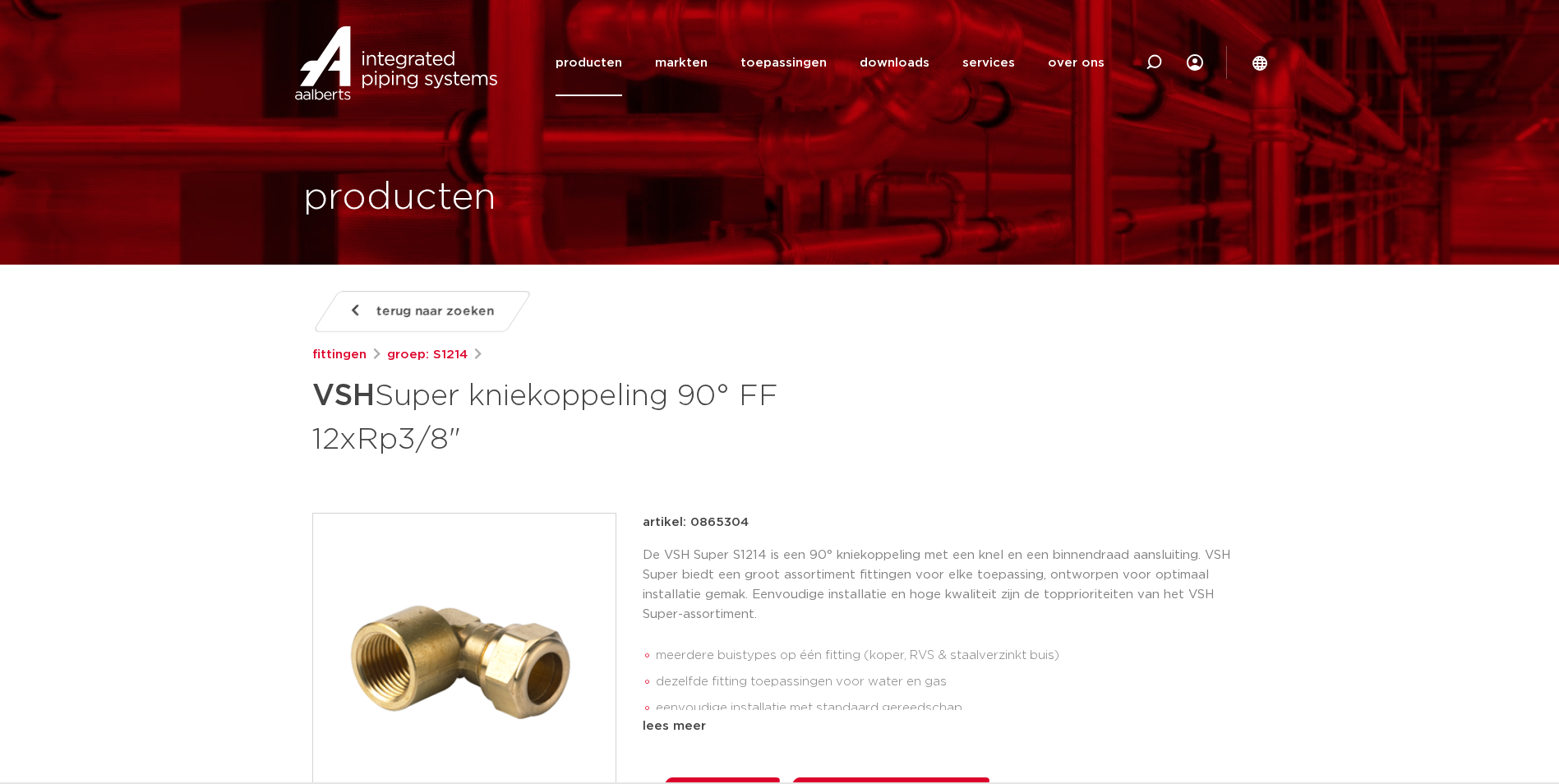
click at [741, 488] on div "terug naar zoeken [GEOGRAPHIC_DATA] groep: S1214 VSH Super kniekoppeling 90° FF…" at bounding box center [780, 711] width 961 height 842
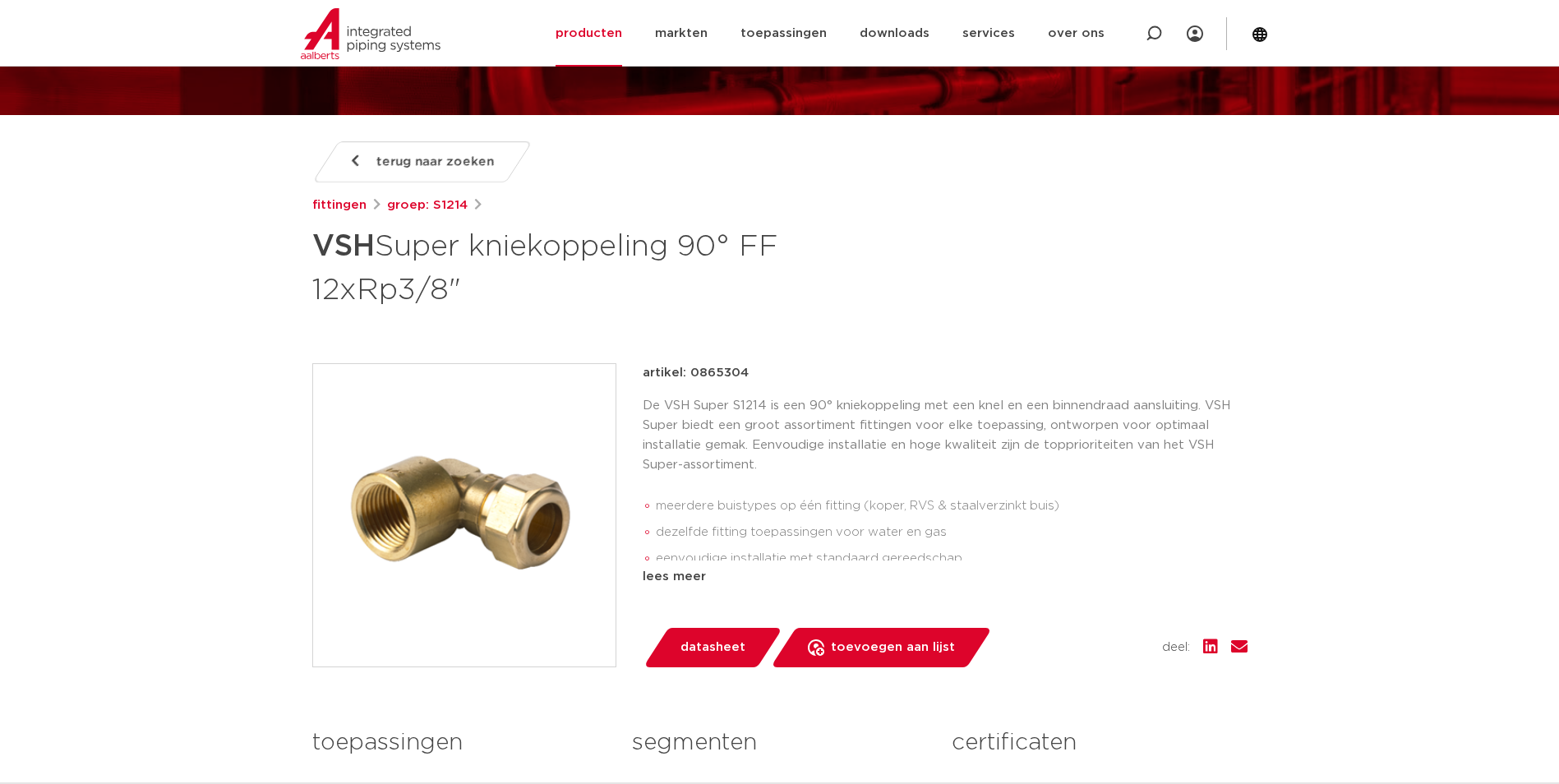
scroll to position [164, 0]
